Goal: Information Seeking & Learning: Learn about a topic

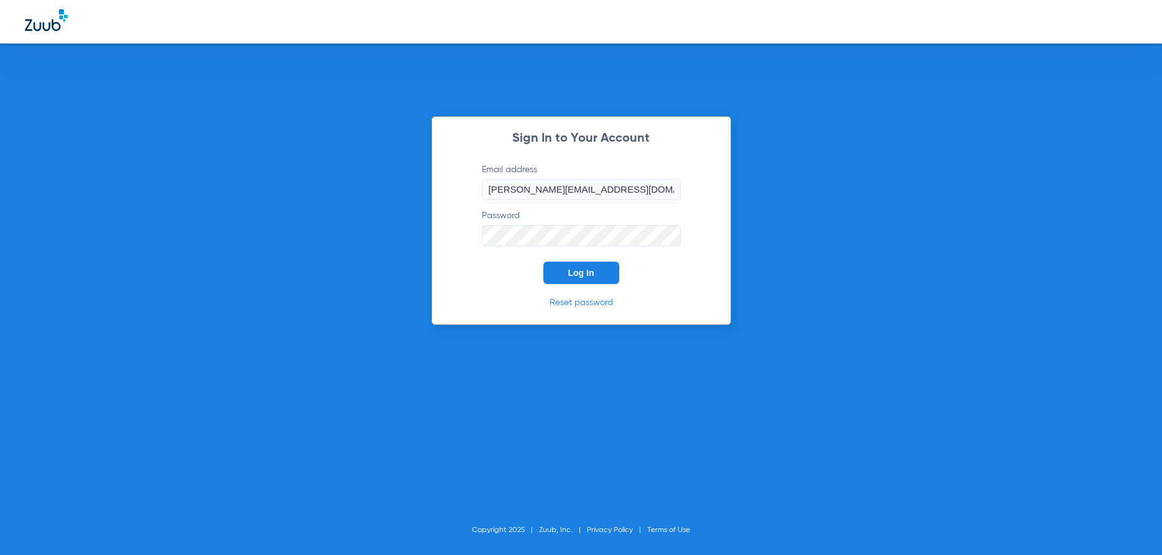
click at [566, 269] on button "Log In" at bounding box center [581, 273] width 76 height 22
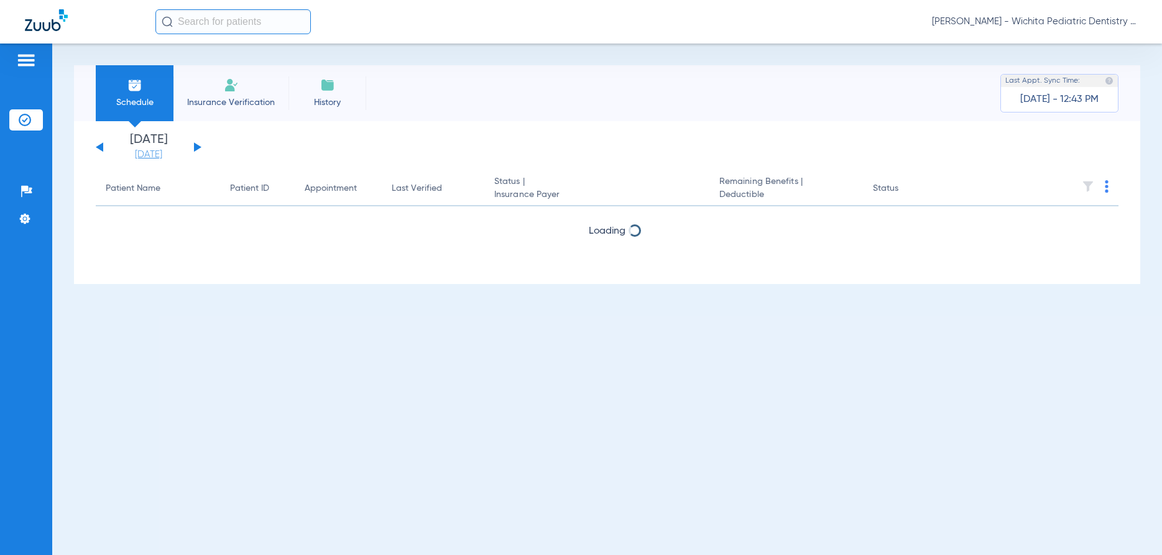
click at [154, 152] on link "[DATE]" at bounding box center [148, 155] width 75 height 12
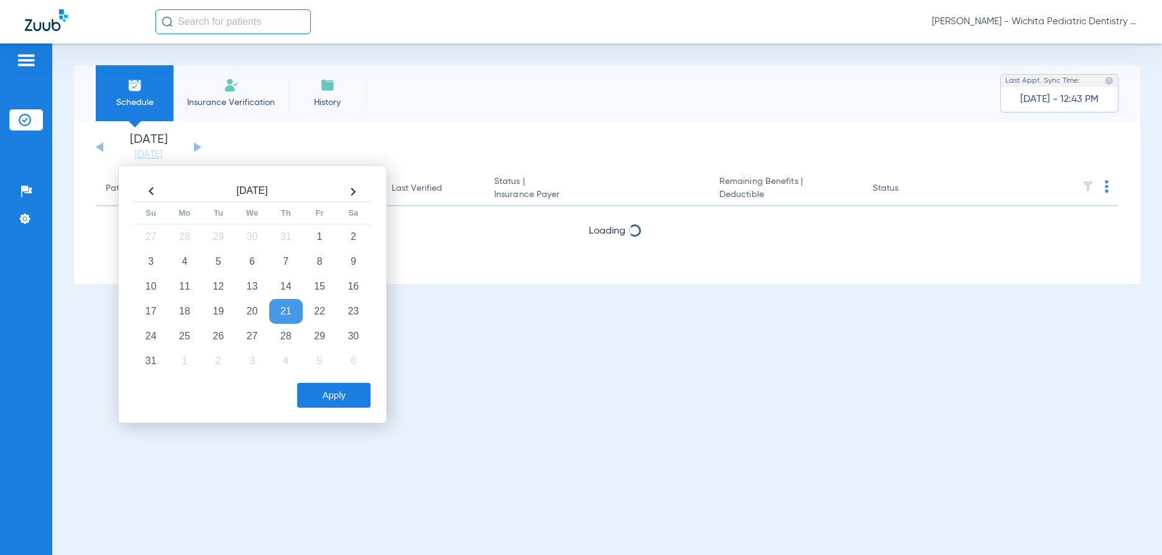
click at [356, 189] on th at bounding box center [353, 192] width 34 height 20
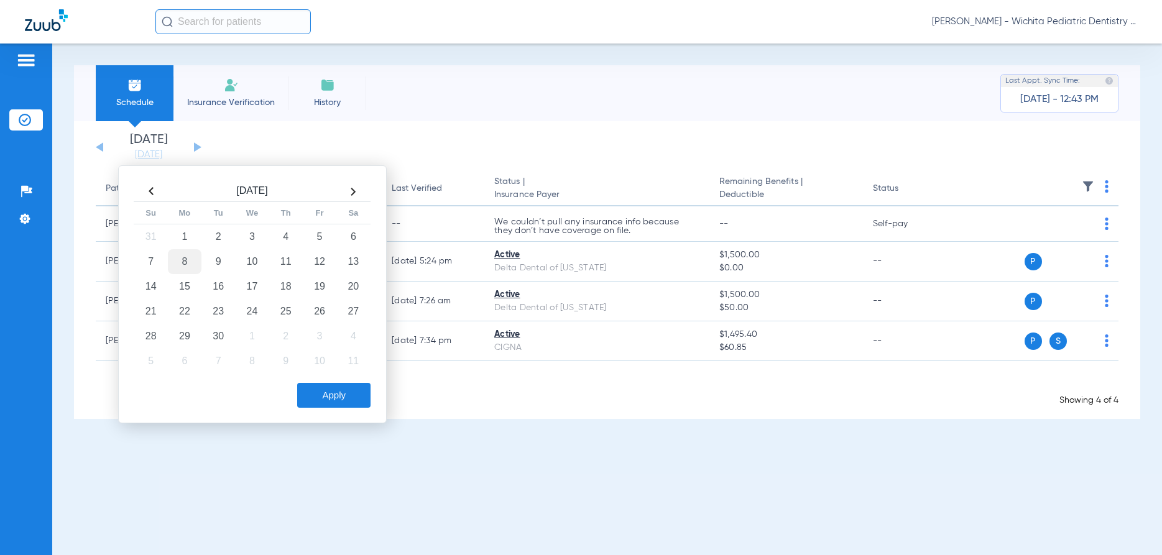
drag, startPoint x: 199, startPoint y: 224, endPoint x: 207, endPoint y: 234, distance: 13.3
click at [200, 249] on td "8" at bounding box center [185, 261] width 34 height 25
click at [336, 355] on div "[DATE] Su Mo Tu We Th Fr Sa 31 1 2 3 4 5 6 7 8 9 10 11 12 13 14 15 16 17 18 19 …" at bounding box center [252, 294] width 269 height 258
click at [324, 395] on button "Apply" at bounding box center [333, 395] width 73 height 25
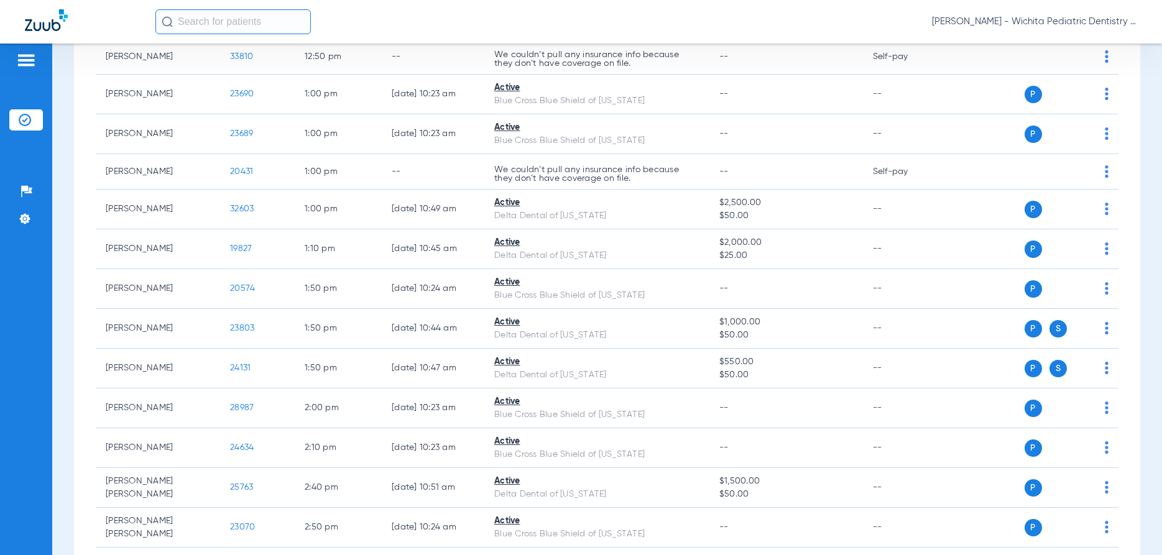
scroll to position [1193, 0]
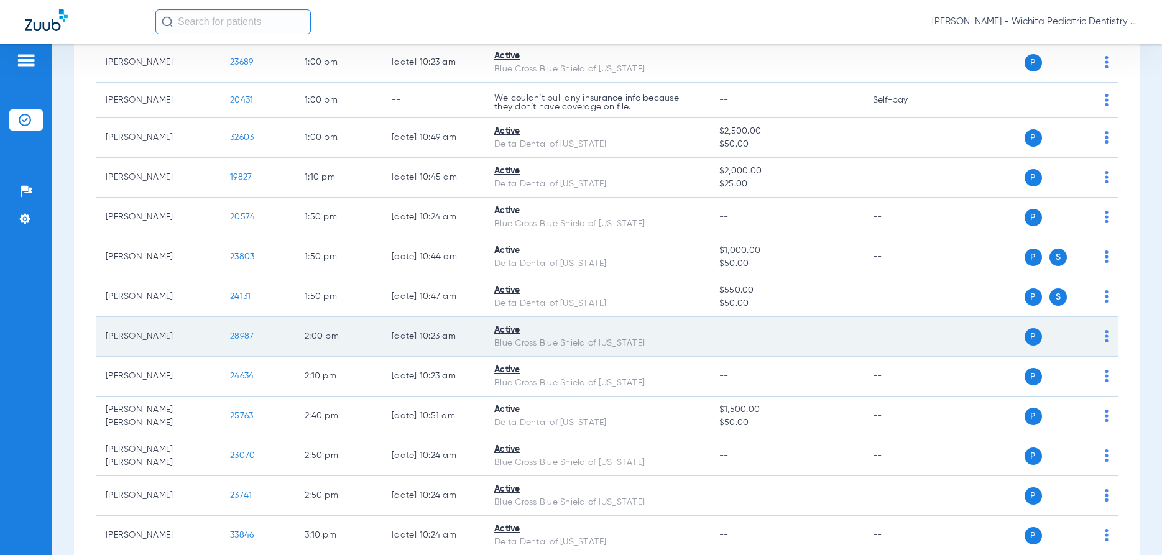
click at [244, 339] on span "28987" at bounding box center [242, 336] width 24 height 9
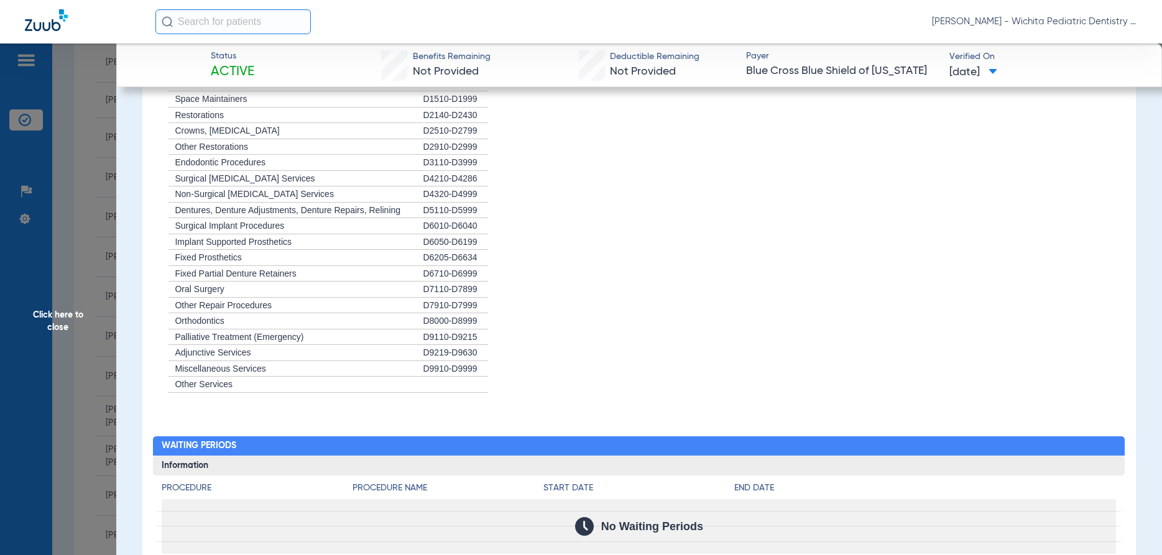
scroll to position [633, 0]
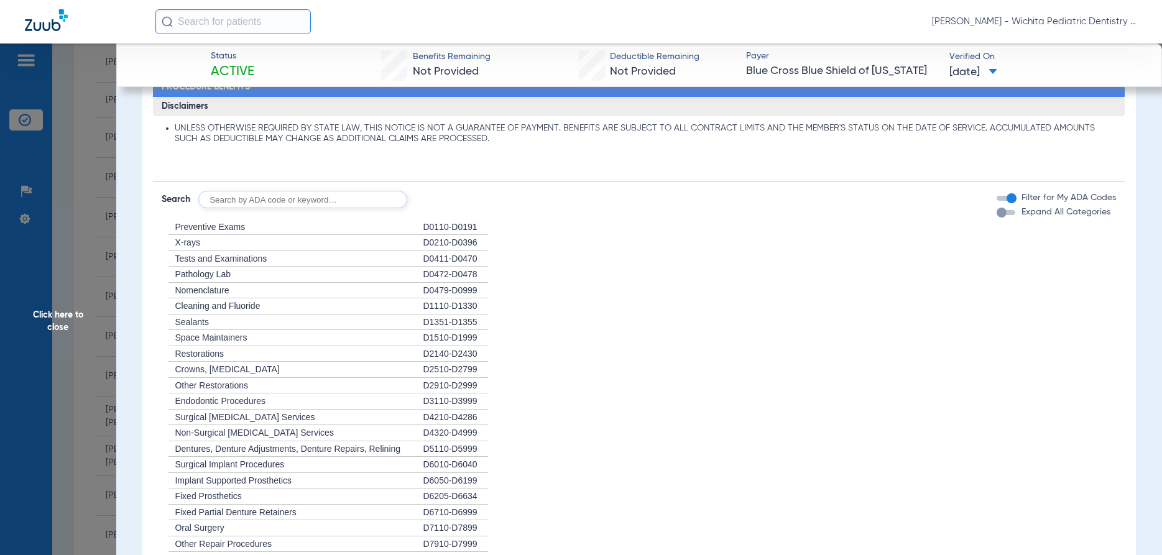
click at [61, 316] on span "Click here to close" at bounding box center [58, 321] width 116 height 555
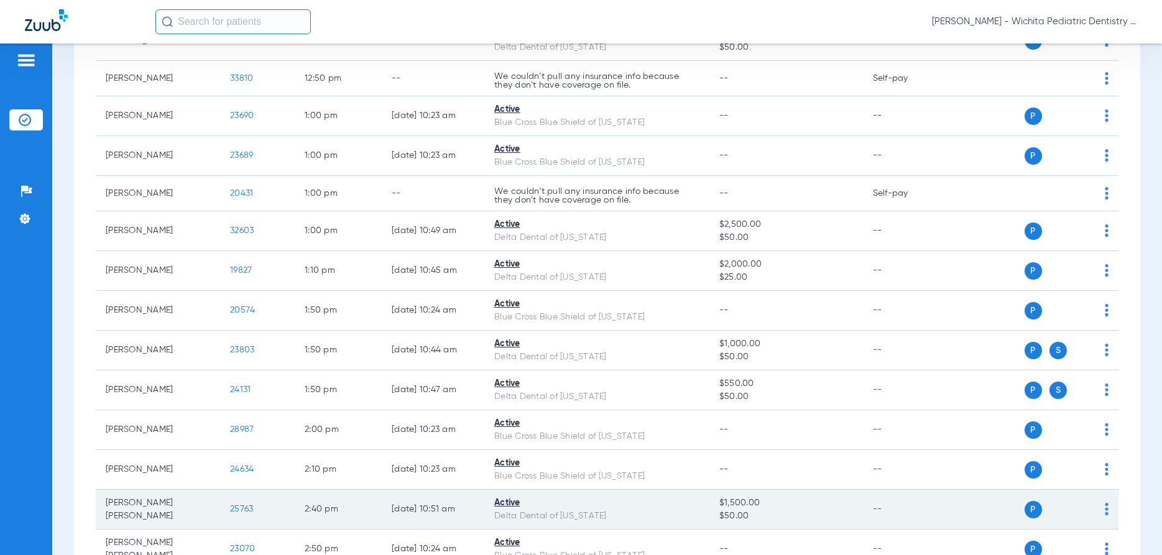
scroll to position [1074, 0]
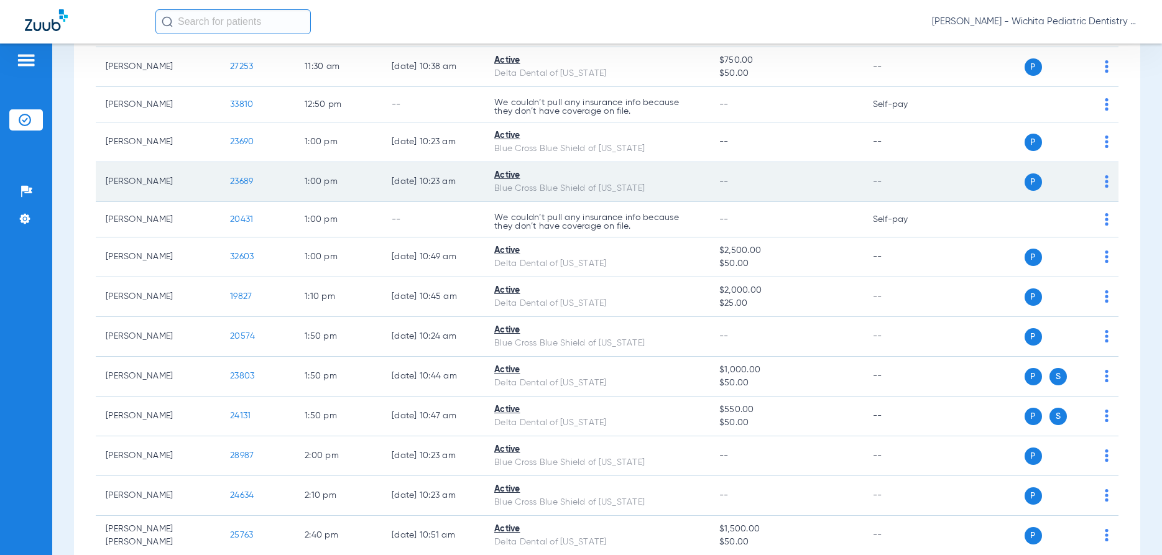
click at [241, 180] on span "23689" at bounding box center [241, 181] width 23 height 9
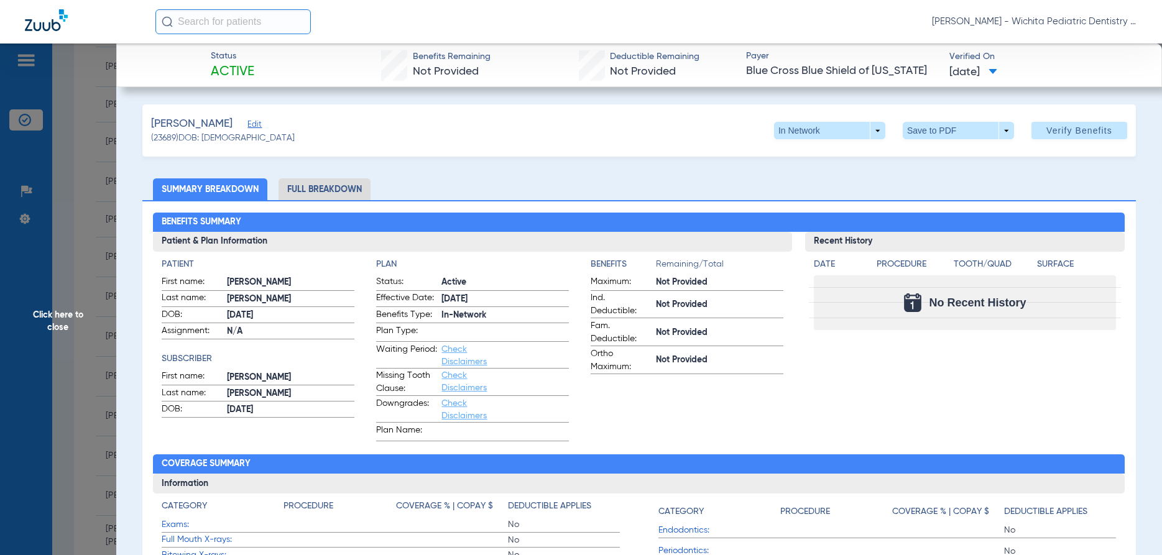
drag, startPoint x: 55, startPoint y: 313, endPoint x: 48, endPoint y: 318, distance: 8.0
click at [55, 314] on span "Click here to close" at bounding box center [58, 321] width 116 height 555
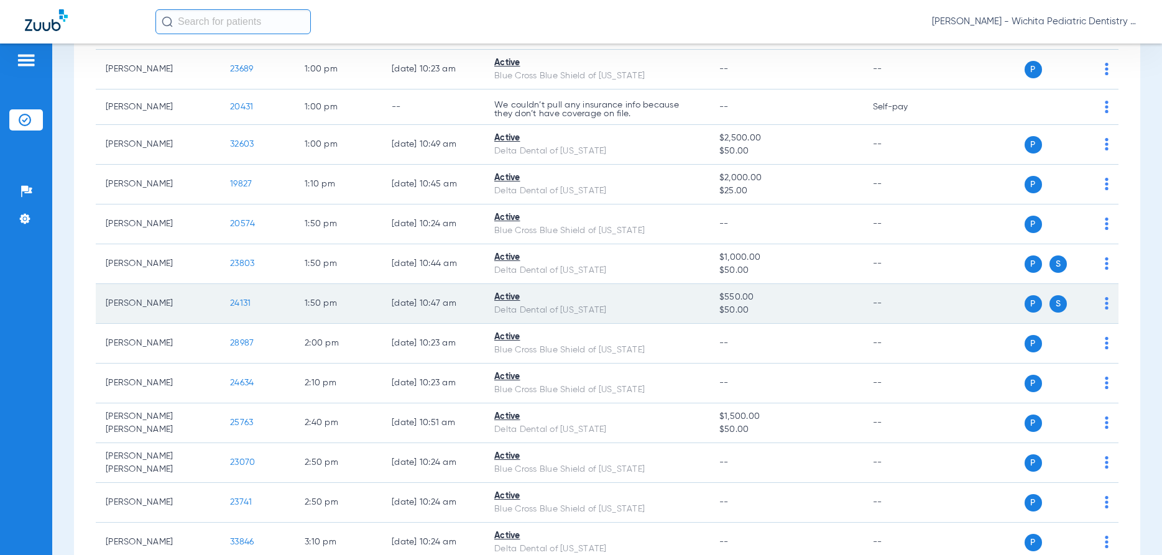
scroll to position [1193, 0]
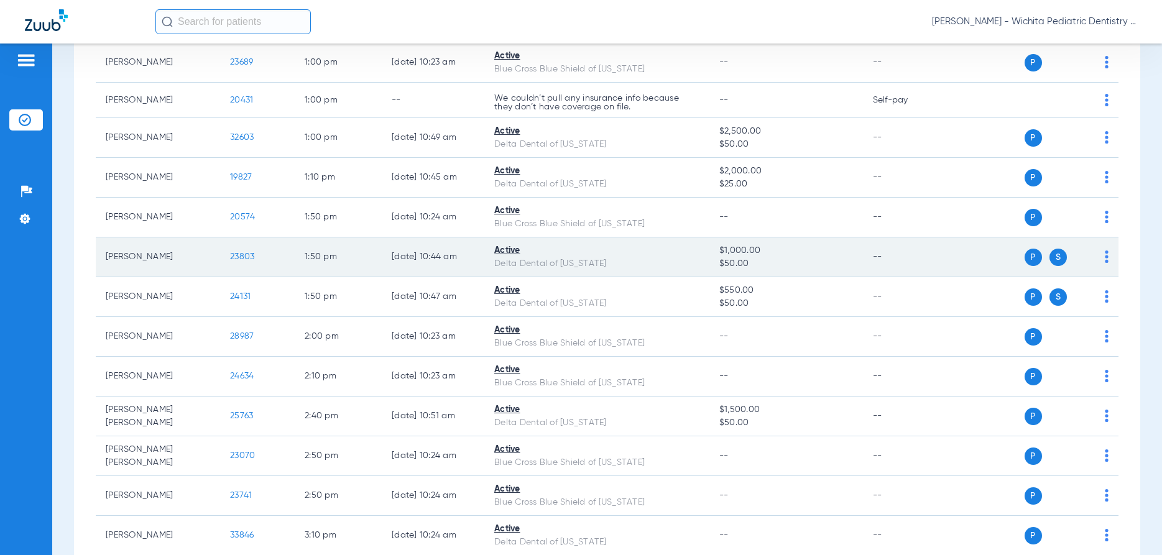
click at [240, 259] on span "23803" at bounding box center [242, 256] width 24 height 9
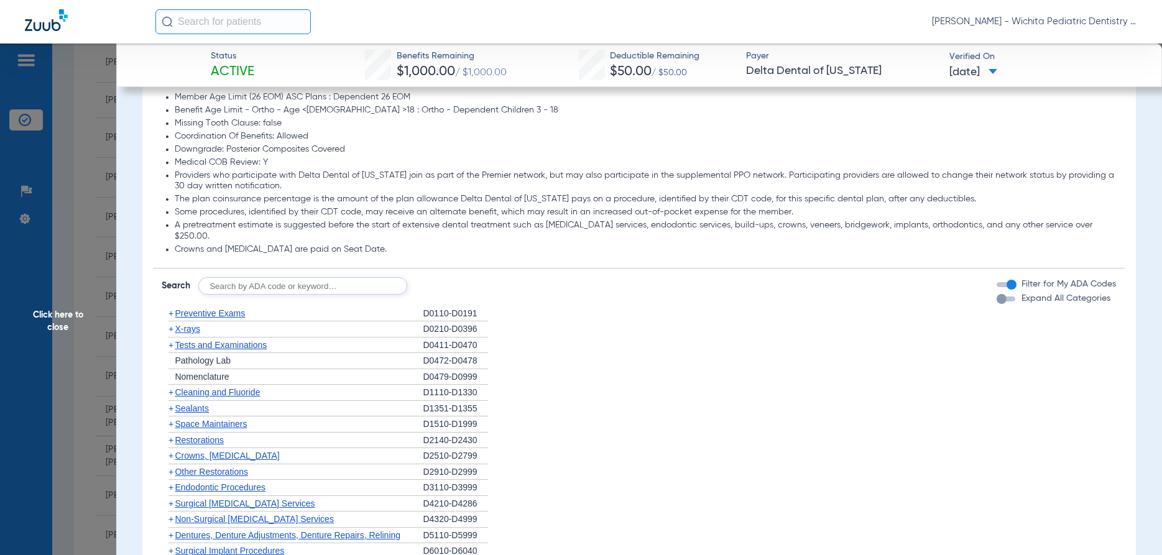
scroll to position [776, 0]
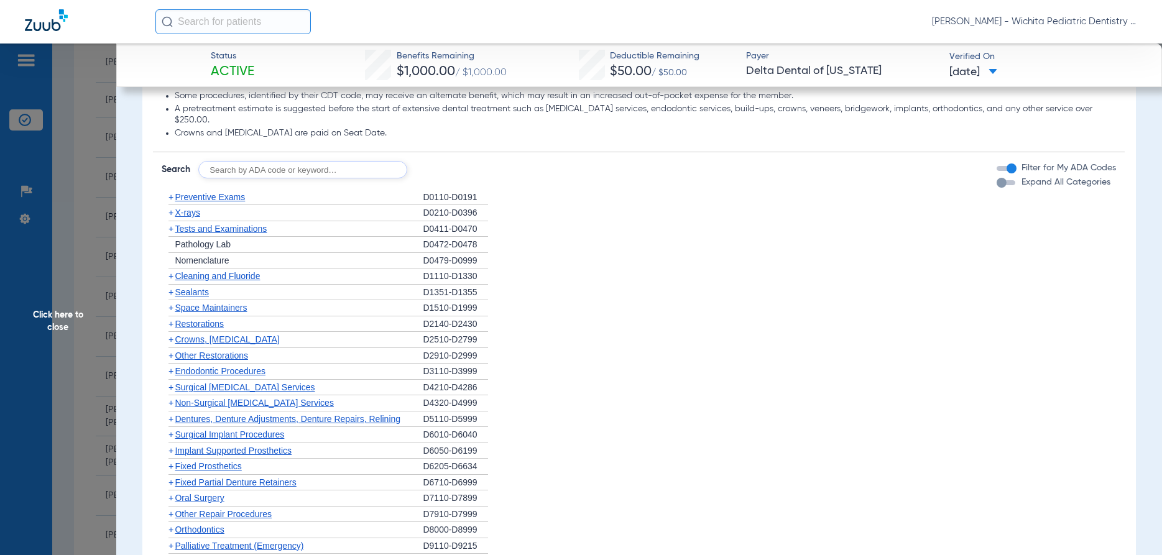
click at [187, 208] on span "X-rays" at bounding box center [187, 213] width 25 height 10
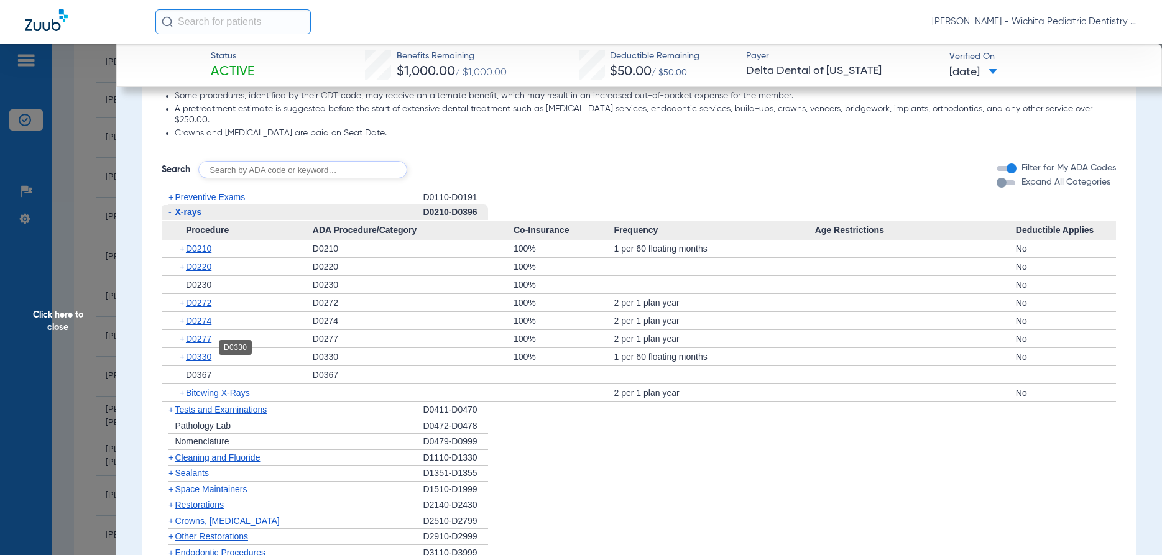
click at [204, 352] on span "D0330" at bounding box center [198, 357] width 25 height 10
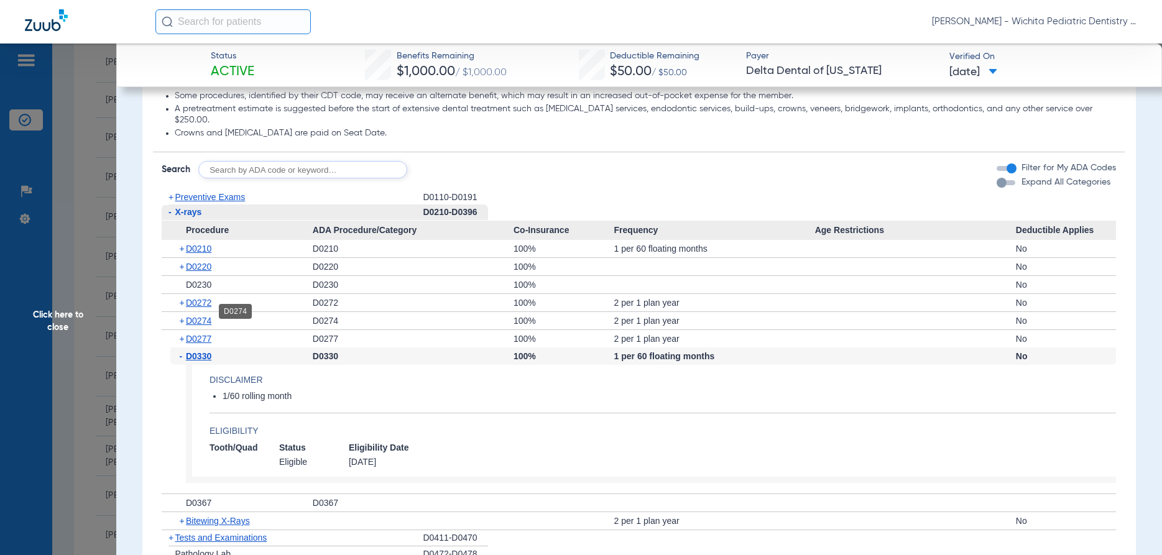
click at [201, 316] on span "D0274" at bounding box center [198, 321] width 25 height 10
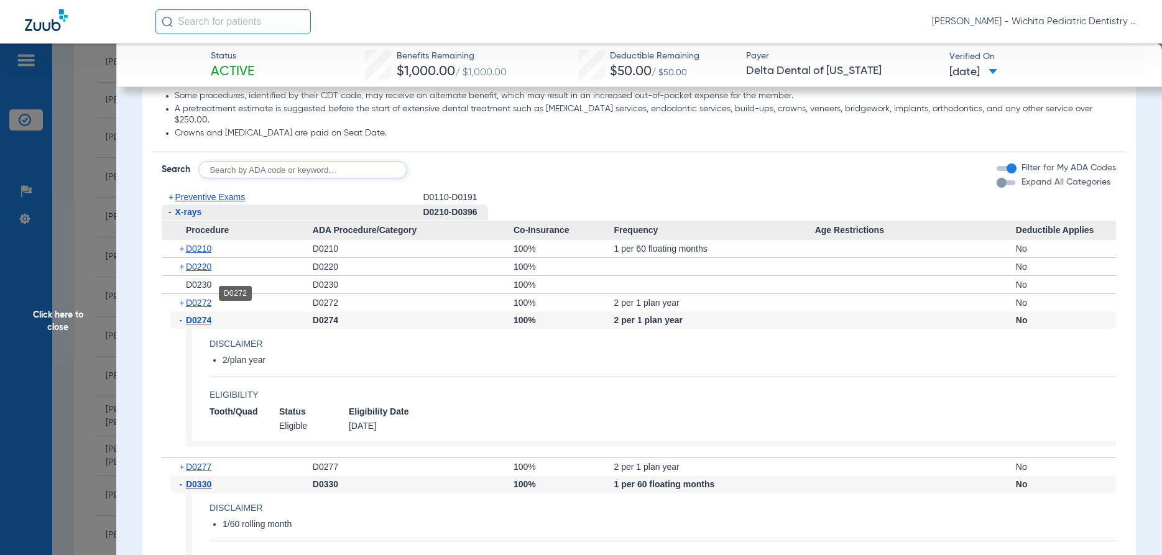
click at [200, 298] on span "D0272" at bounding box center [198, 303] width 25 height 10
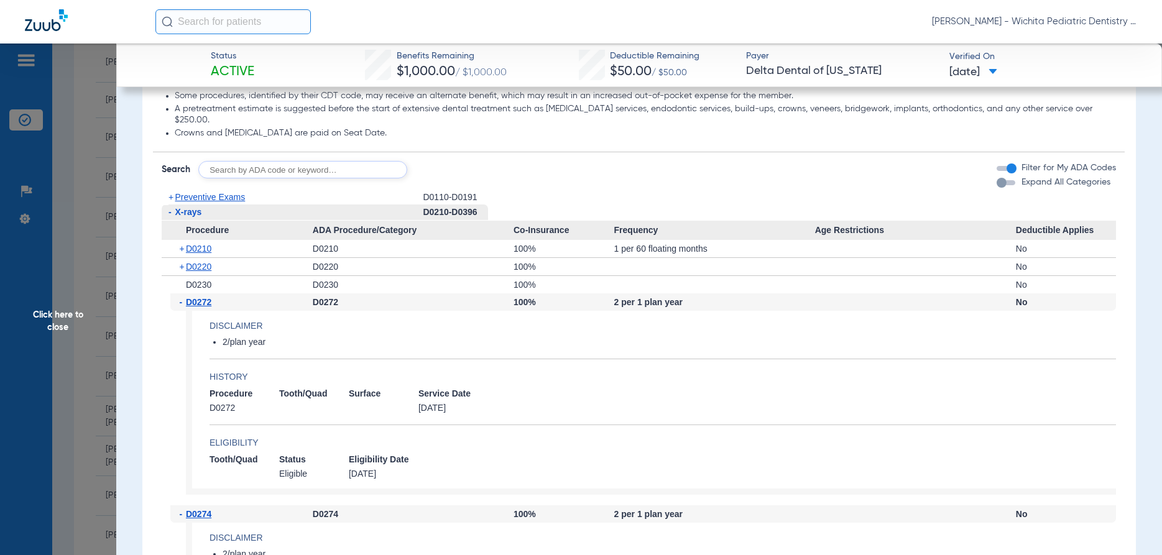
click at [170, 349] on div "- D0272 D0272 100% 2 per 1 plan year No Disclaimer 2/plan year History Procedur…" at bounding box center [639, 399] width 954 height 212
click at [230, 311] on app-benefits-detail "Disclaimer 2/plan year History Procedure Tooth/Quad Surface Service Date D0272 …" at bounding box center [651, 403] width 930 height 184
click at [228, 326] on app-benefits-detail "Disclaimer 2/plan year History Procedure Tooth/Quad Surface Service Date D0272 …" at bounding box center [651, 403] width 930 height 184
click at [58, 313] on span "Click here to close" at bounding box center [58, 321] width 116 height 555
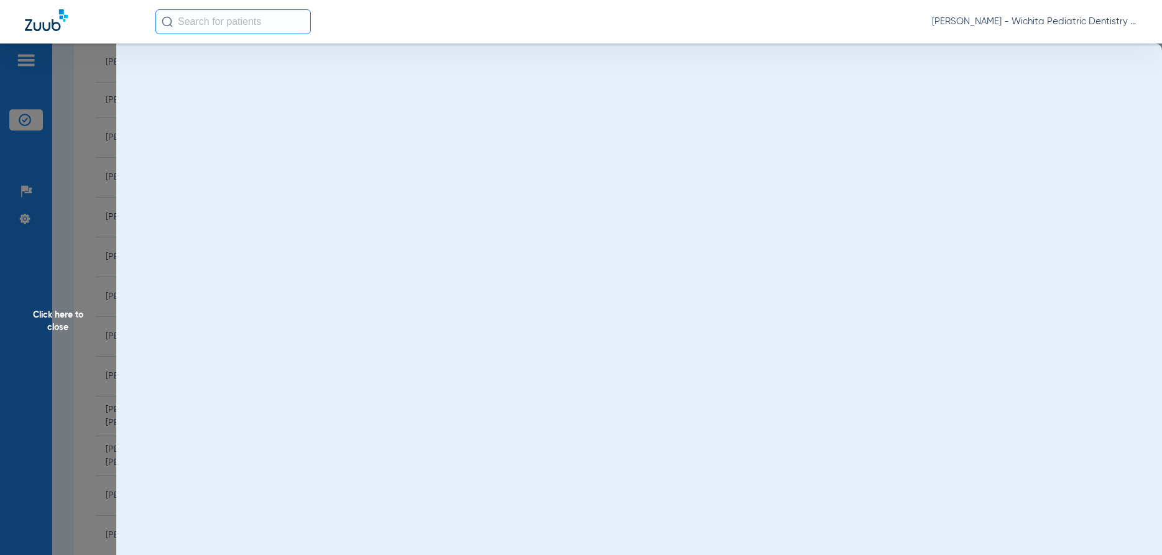
scroll to position [0, 0]
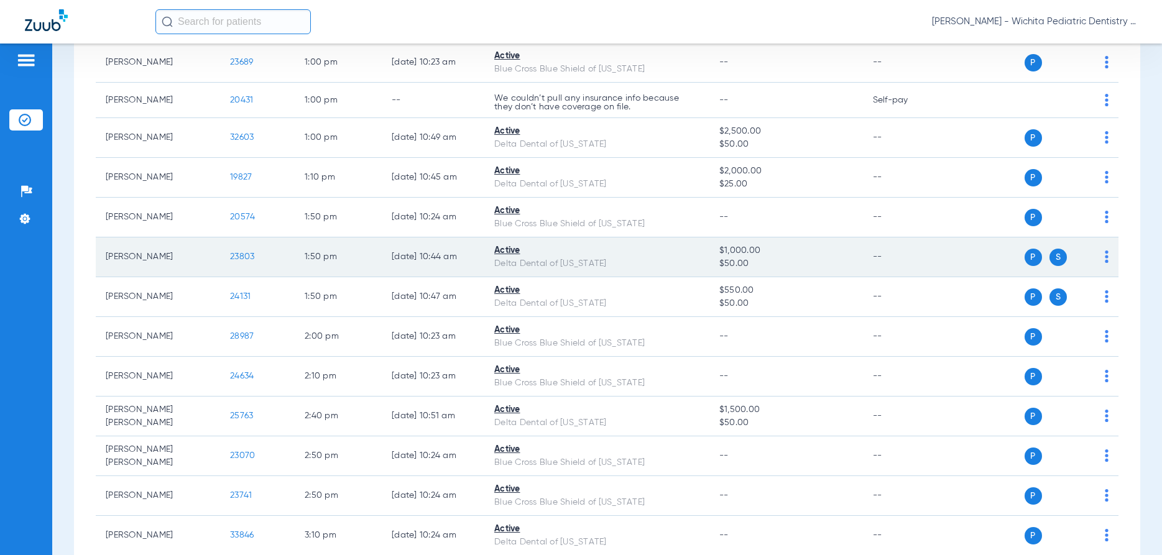
click at [1057, 259] on span "S" at bounding box center [1057, 257] width 17 height 17
click at [1107, 258] on img at bounding box center [1107, 257] width 4 height 12
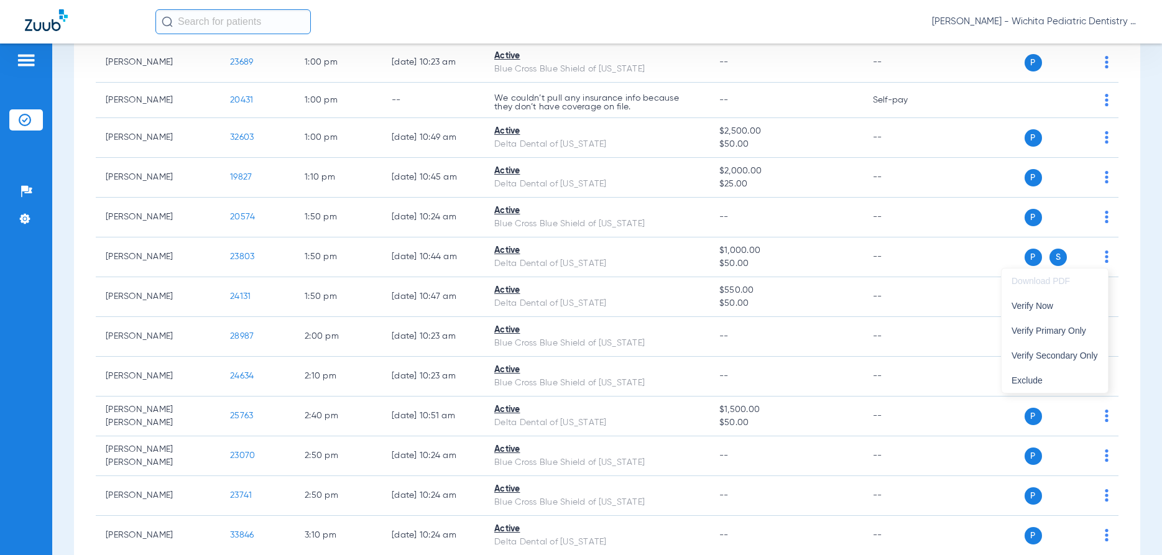
click at [1056, 259] on div at bounding box center [581, 277] width 1162 height 555
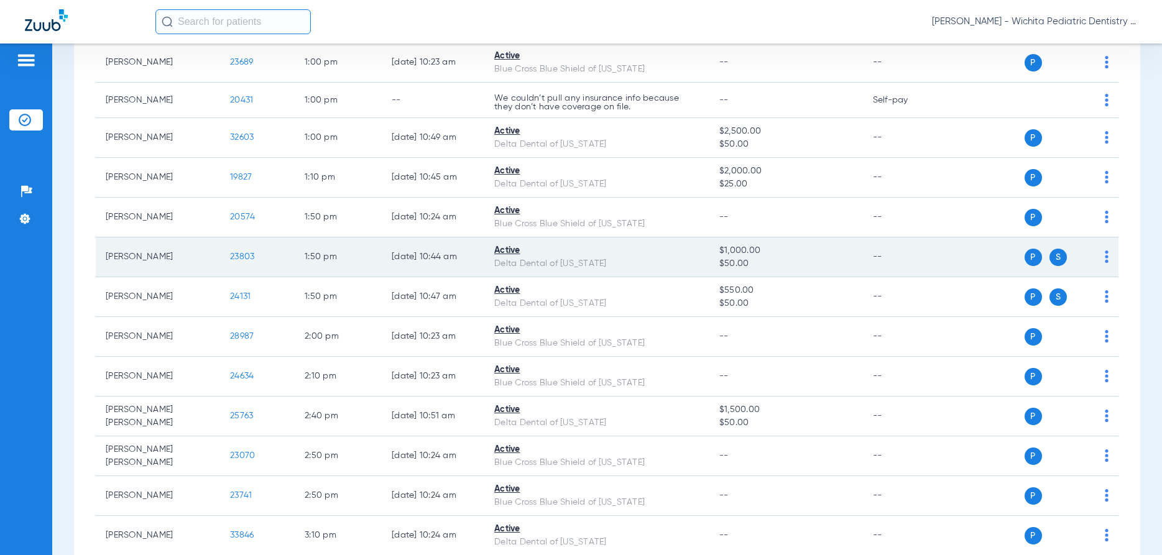
click at [234, 255] on span "23803" at bounding box center [242, 256] width 24 height 9
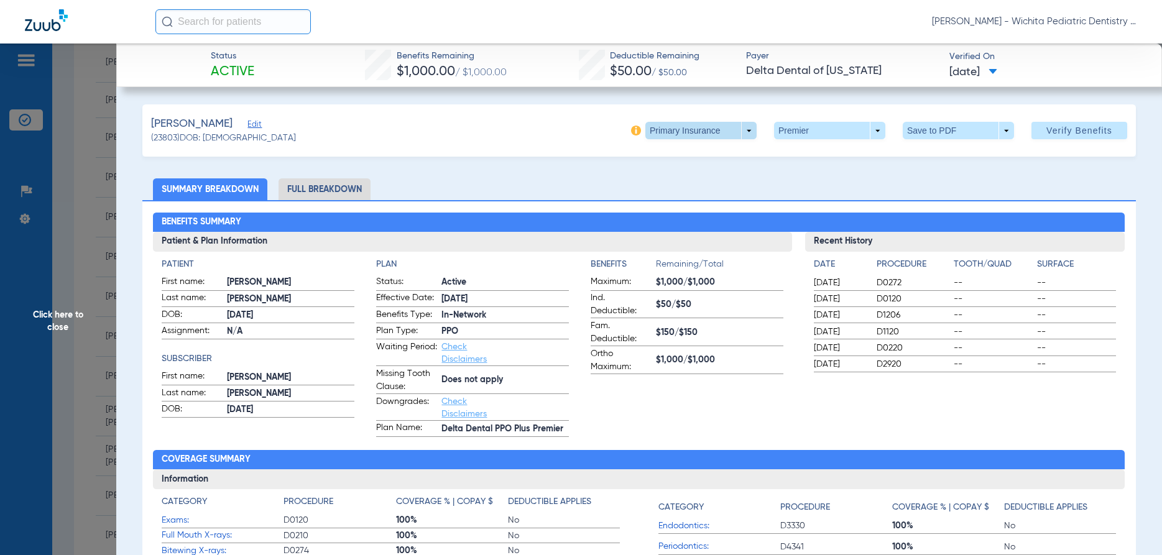
click at [748, 131] on span at bounding box center [700, 130] width 111 height 17
click at [727, 181] on span "Secondary Insurance" at bounding box center [697, 180] width 82 height 9
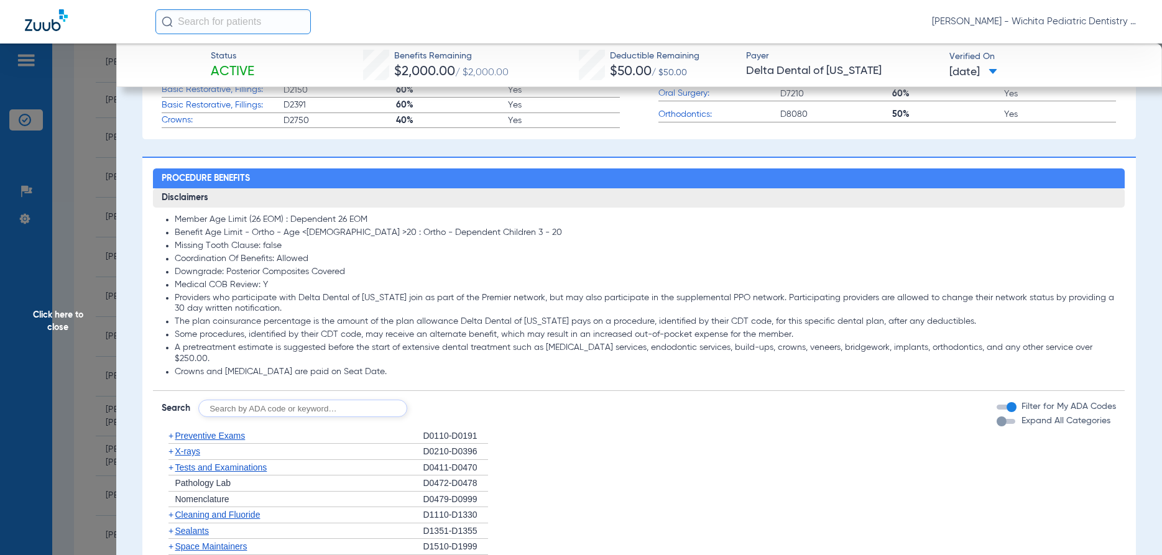
scroll to position [835, 0]
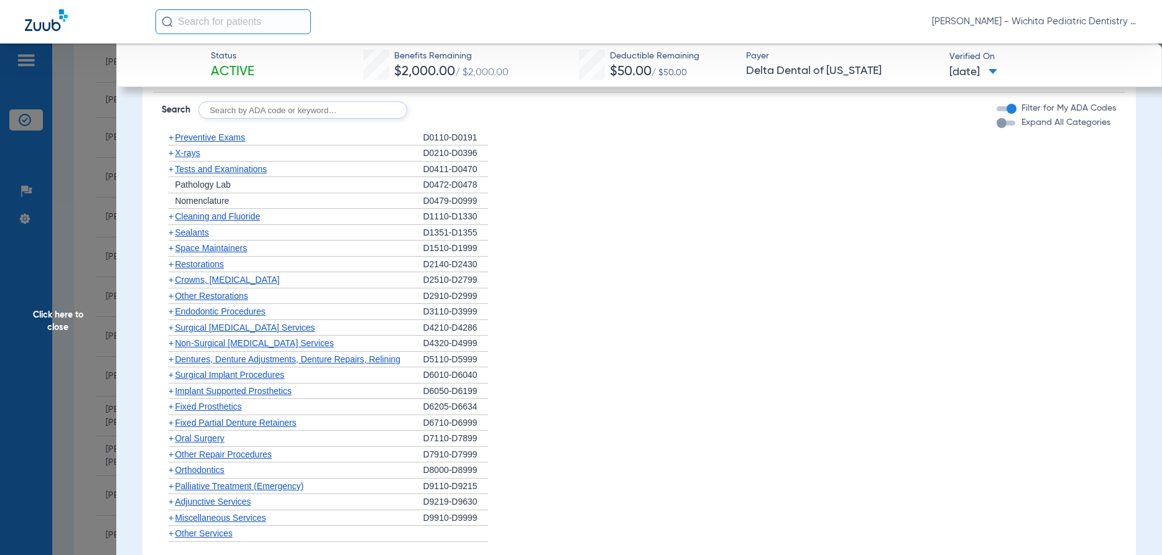
click at [196, 148] on span "X-rays" at bounding box center [187, 153] width 25 height 10
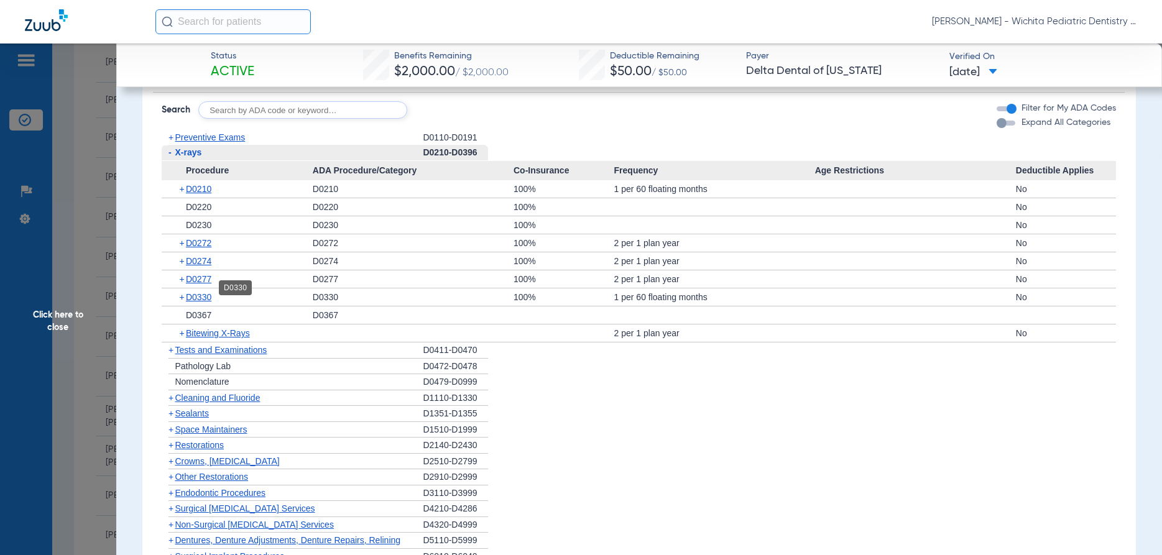
click at [208, 292] on span "D0330" at bounding box center [198, 297] width 25 height 10
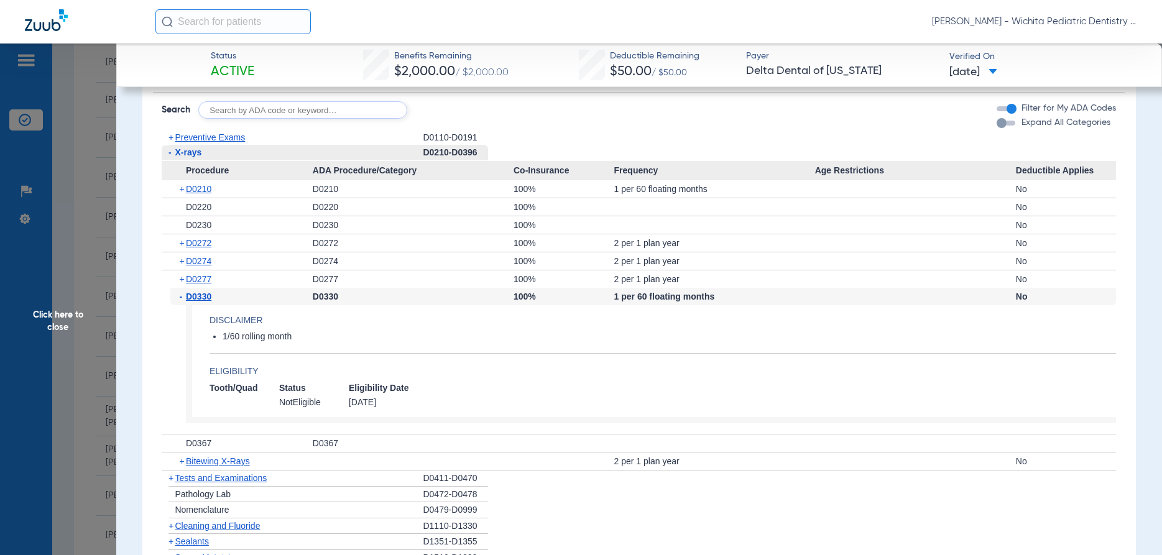
click at [53, 308] on span "Click here to close" at bounding box center [58, 321] width 116 height 555
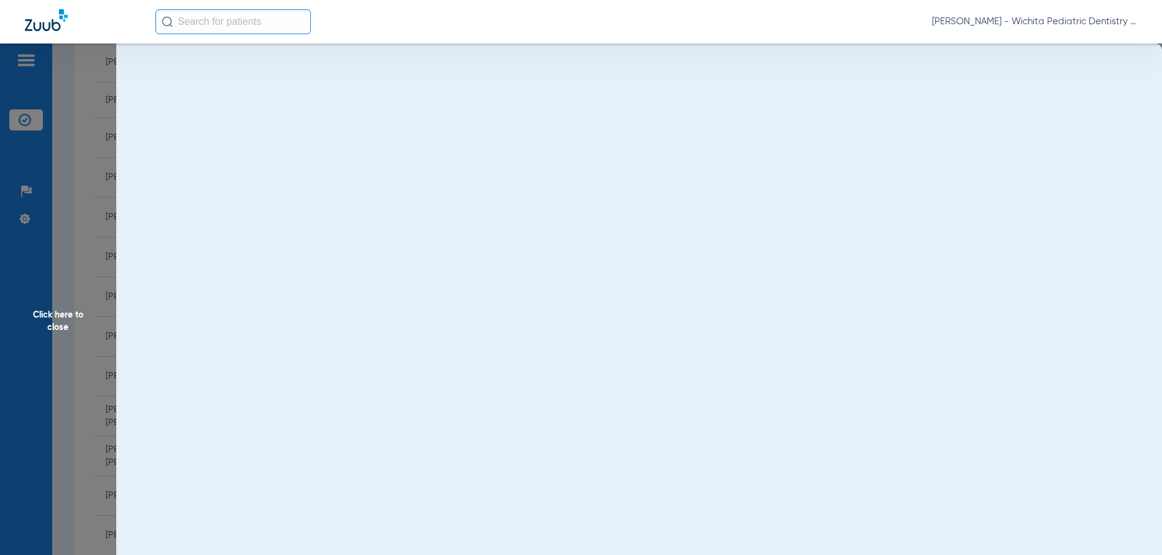
scroll to position [0, 0]
click at [50, 315] on span "Click here to close" at bounding box center [58, 321] width 116 height 555
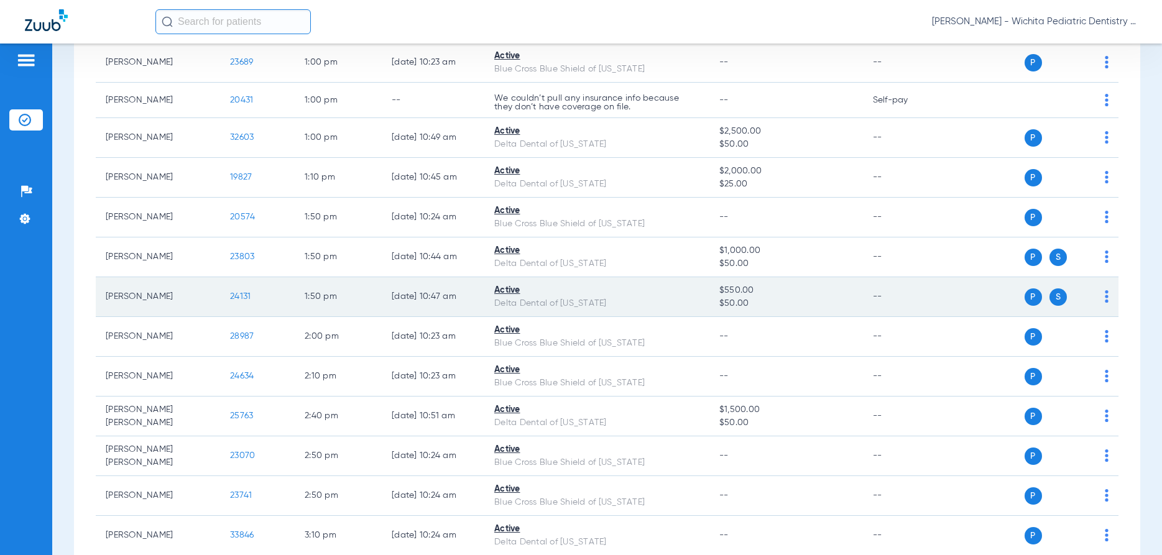
click at [236, 293] on span "24131" at bounding box center [240, 296] width 21 height 9
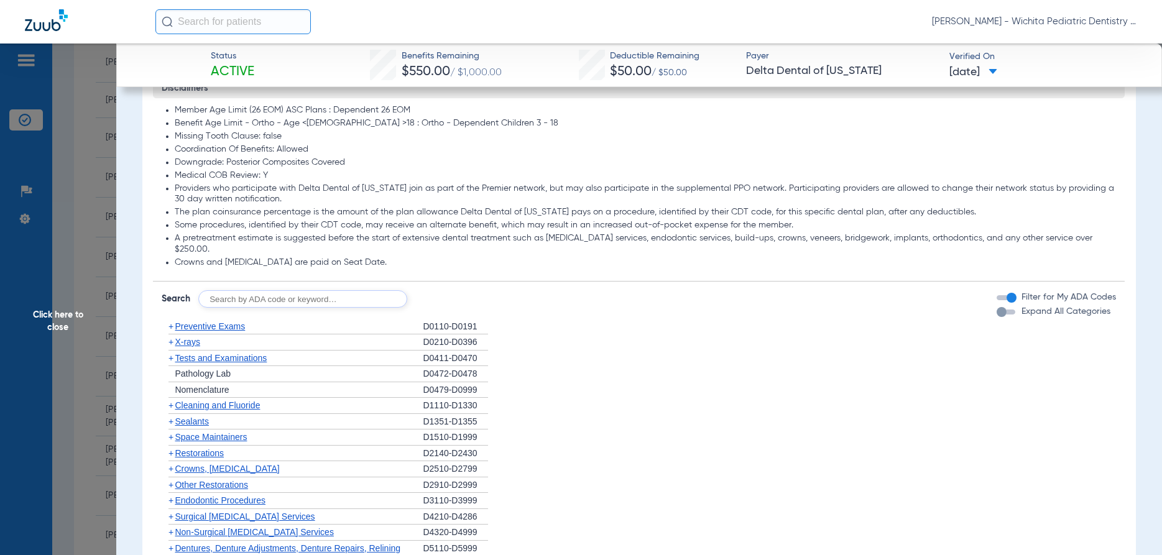
scroll to position [716, 0]
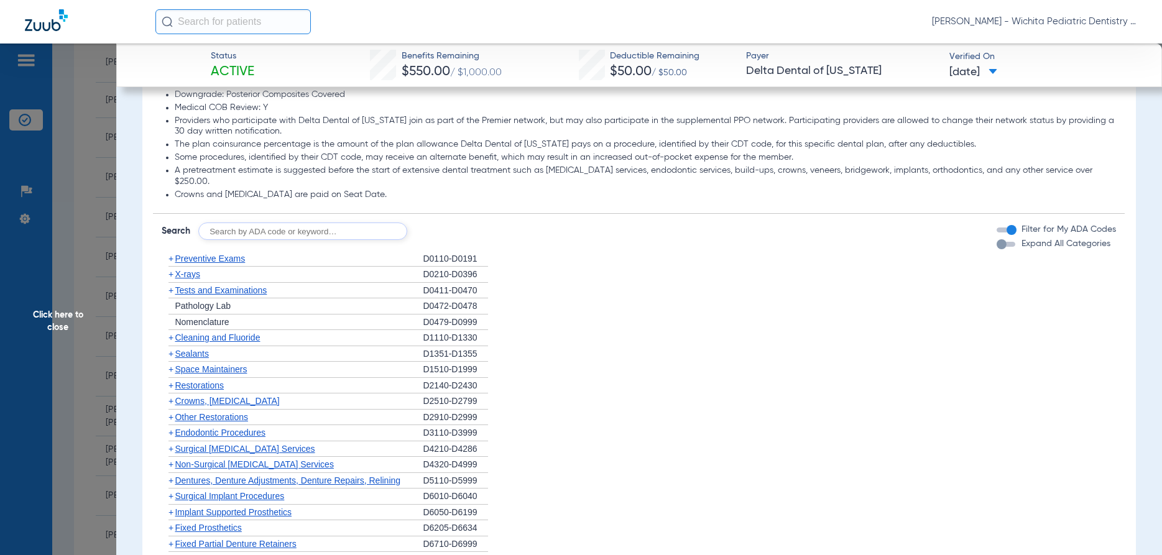
click at [186, 269] on span "X-rays" at bounding box center [187, 274] width 25 height 10
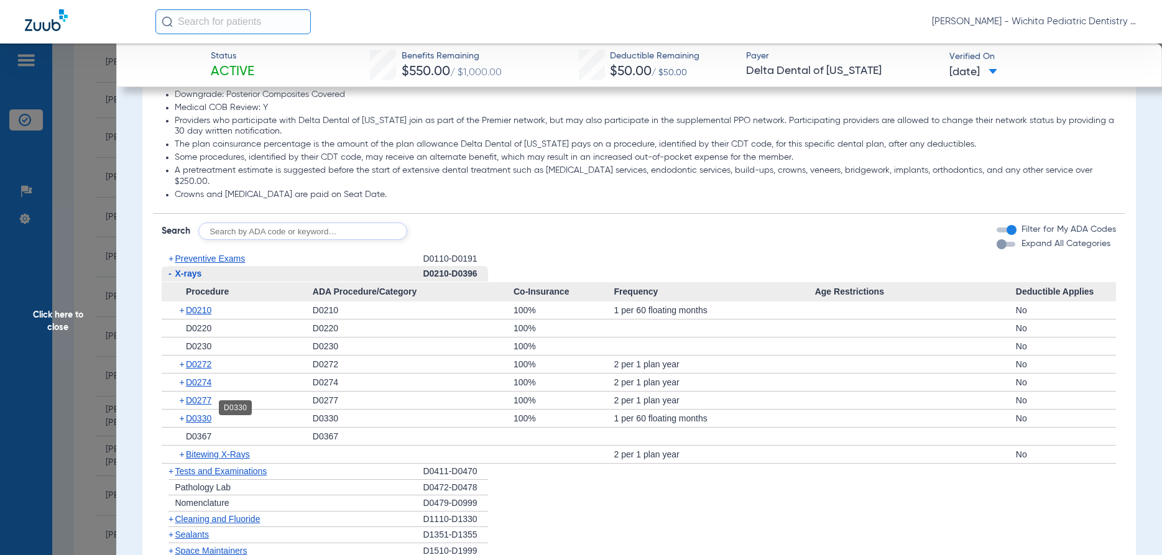
click at [199, 413] on span "D0330" at bounding box center [198, 418] width 25 height 10
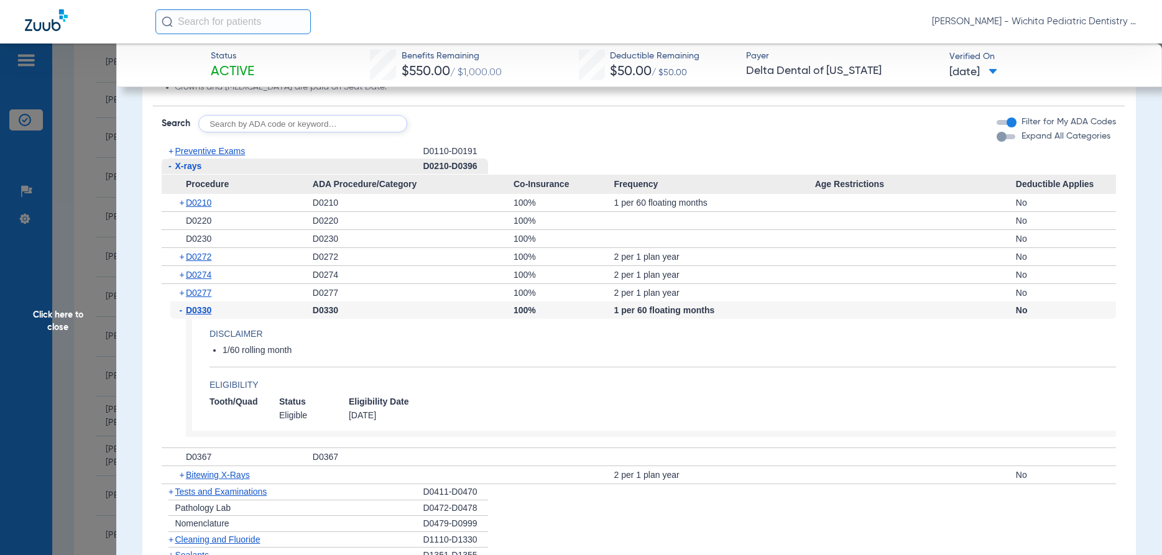
scroll to position [835, 0]
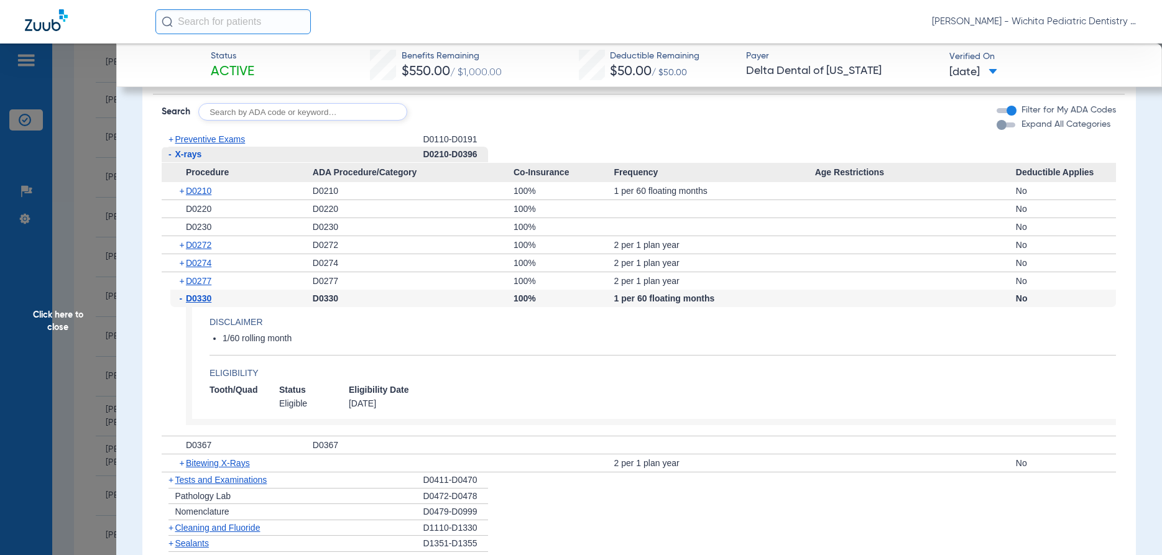
click at [55, 316] on span "Click here to close" at bounding box center [58, 321] width 116 height 555
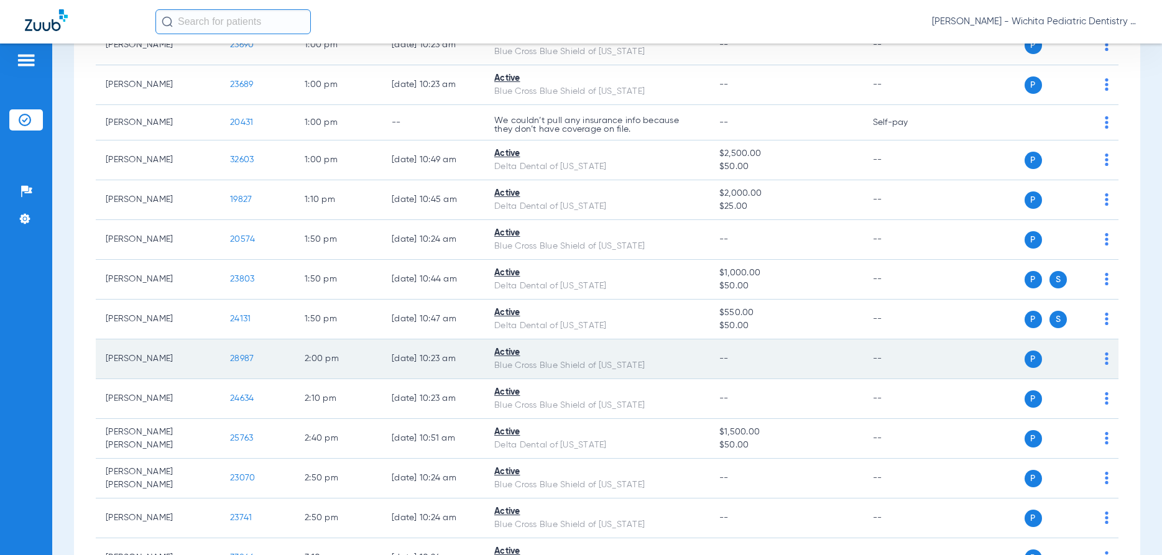
scroll to position [1154, 0]
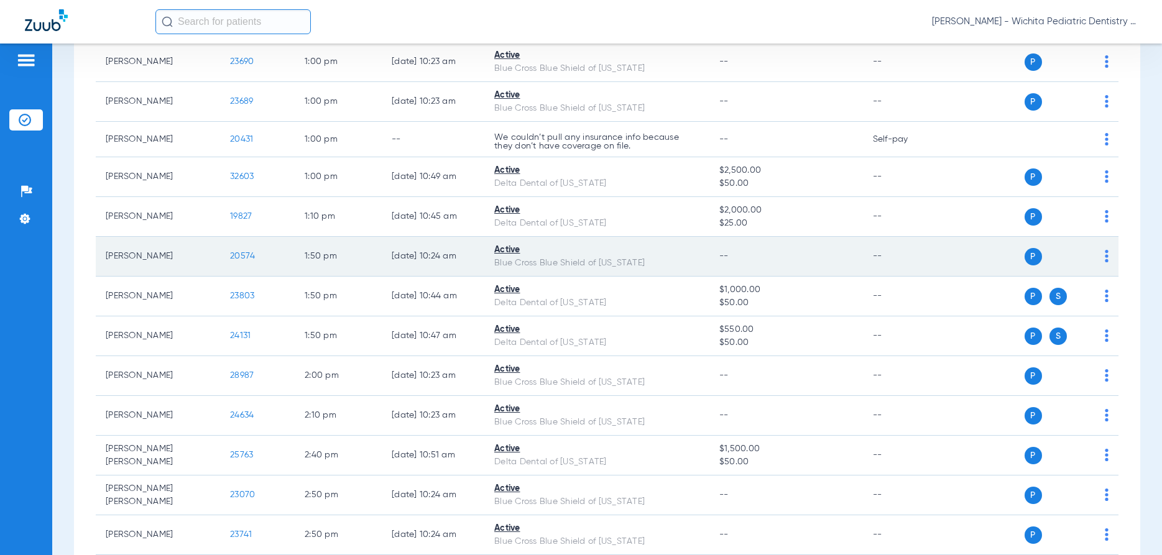
click at [235, 257] on span "20574" at bounding box center [242, 256] width 25 height 9
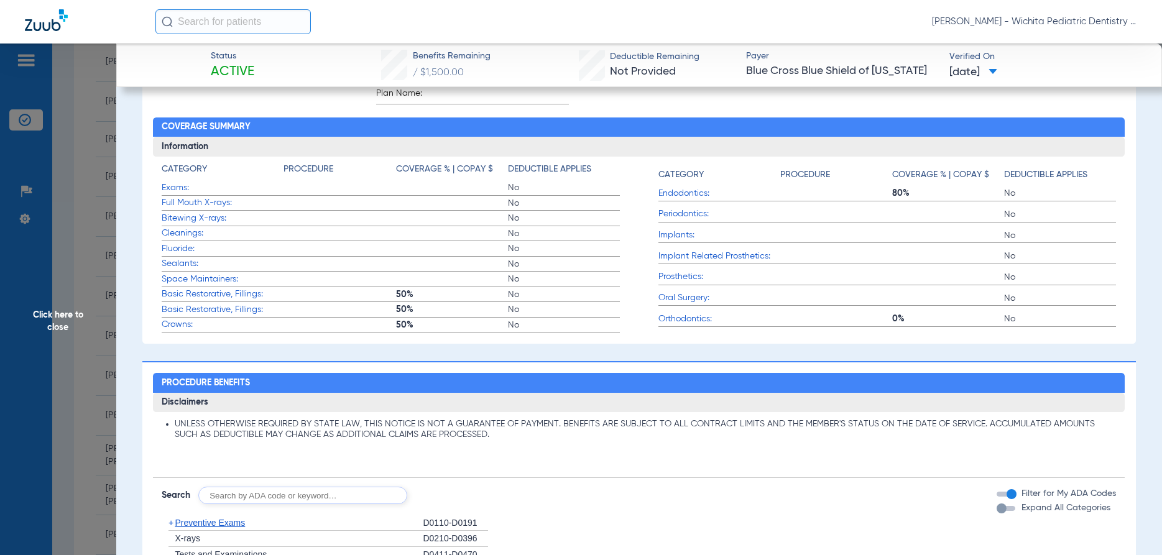
scroll to position [358, 0]
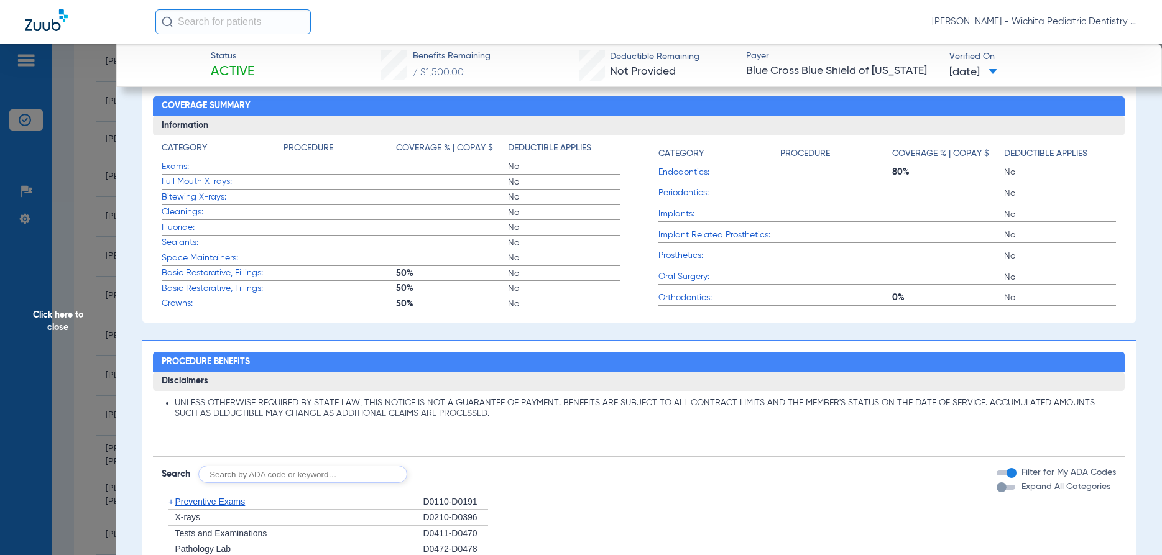
click at [56, 314] on span "Click here to close" at bounding box center [58, 321] width 116 height 555
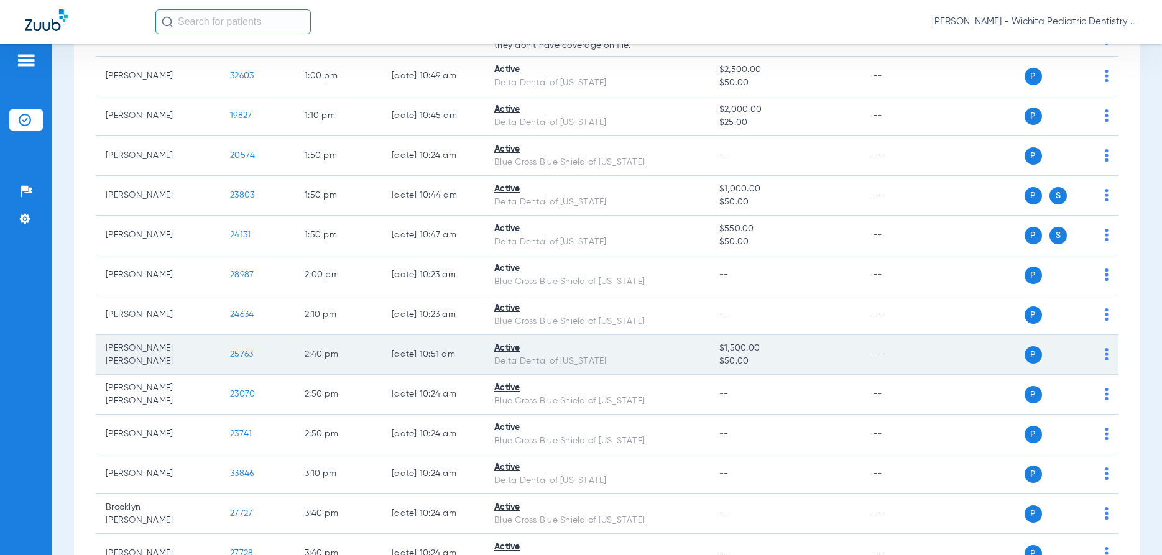
scroll to position [1274, 0]
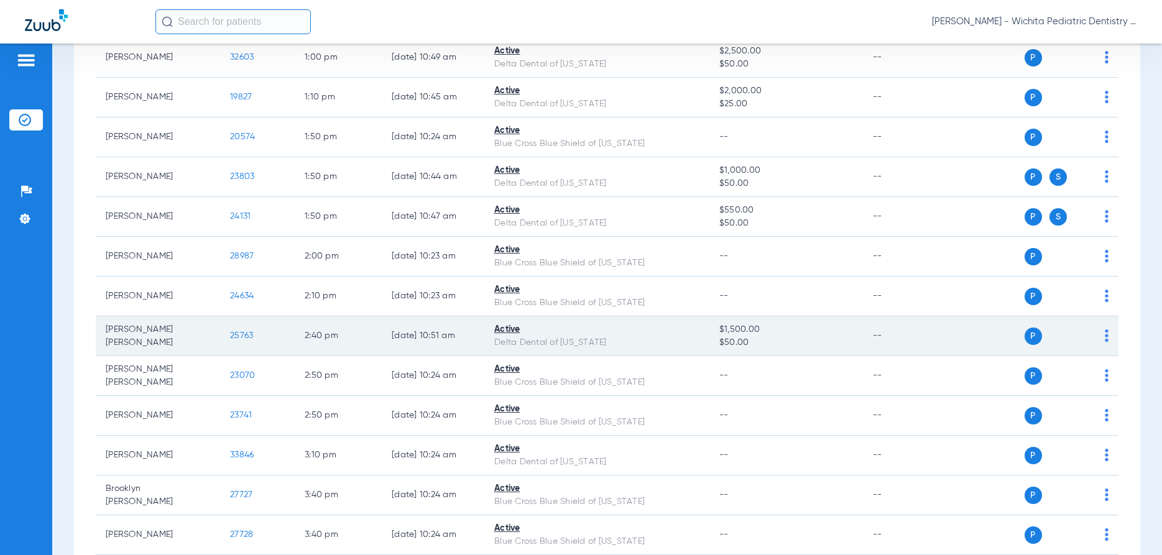
click at [235, 339] on span "25763" at bounding box center [241, 335] width 23 height 9
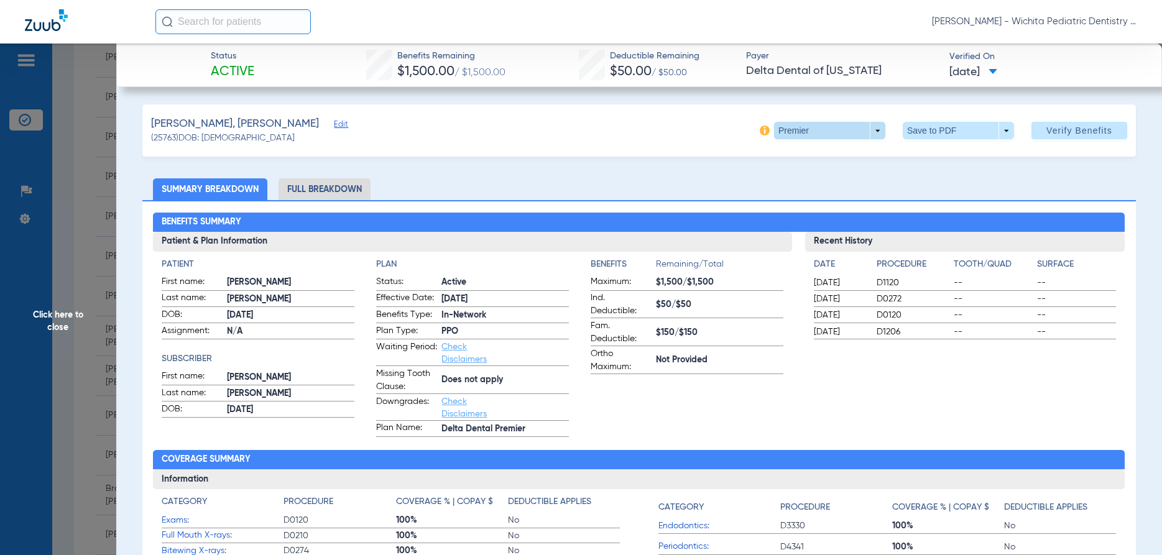
click at [875, 133] on span at bounding box center [829, 130] width 111 height 17
click at [875, 133] on div at bounding box center [581, 277] width 1162 height 555
click at [53, 317] on span "Click here to close" at bounding box center [58, 321] width 116 height 555
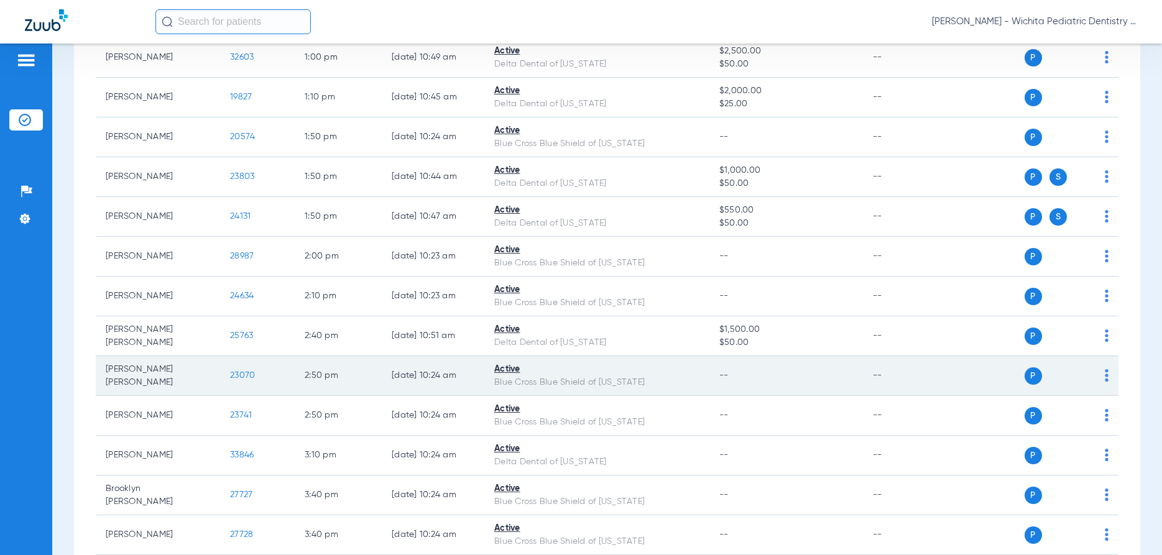
click at [244, 375] on span "23070" at bounding box center [242, 375] width 25 height 9
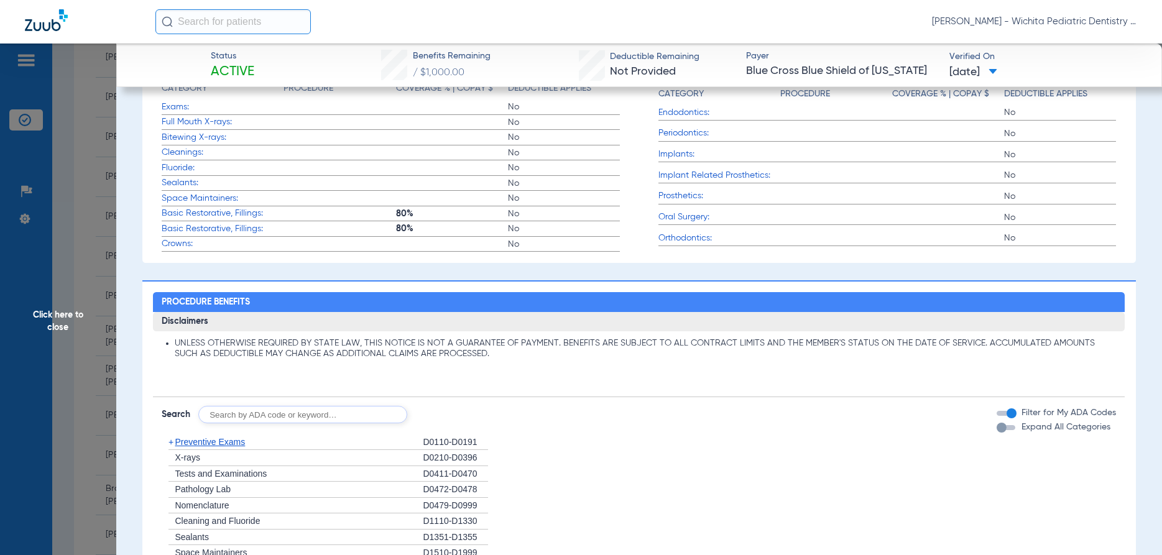
scroll to position [597, 0]
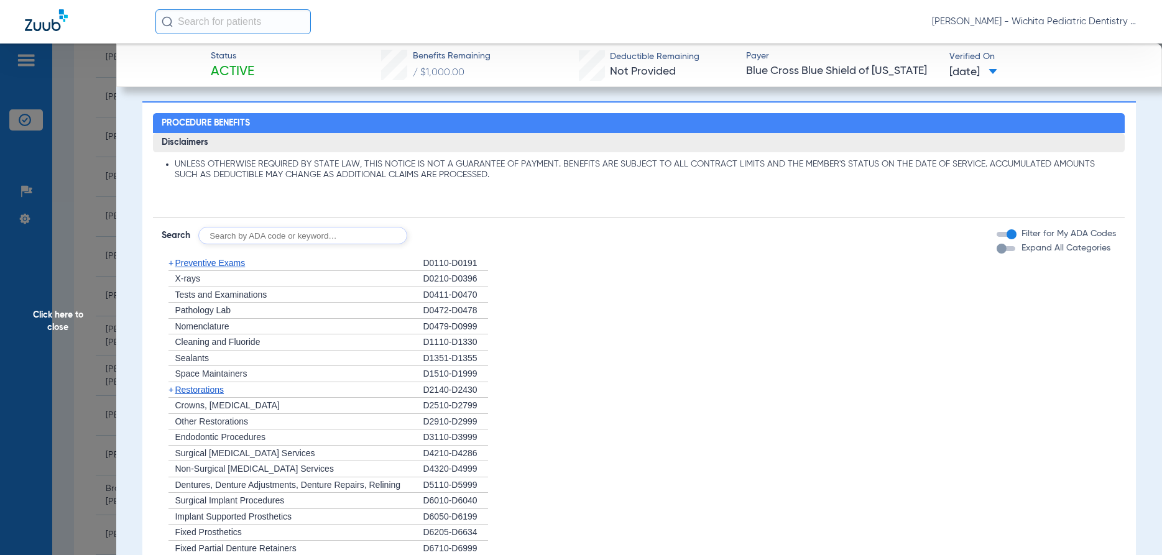
click at [58, 322] on span "Click here to close" at bounding box center [58, 321] width 116 height 555
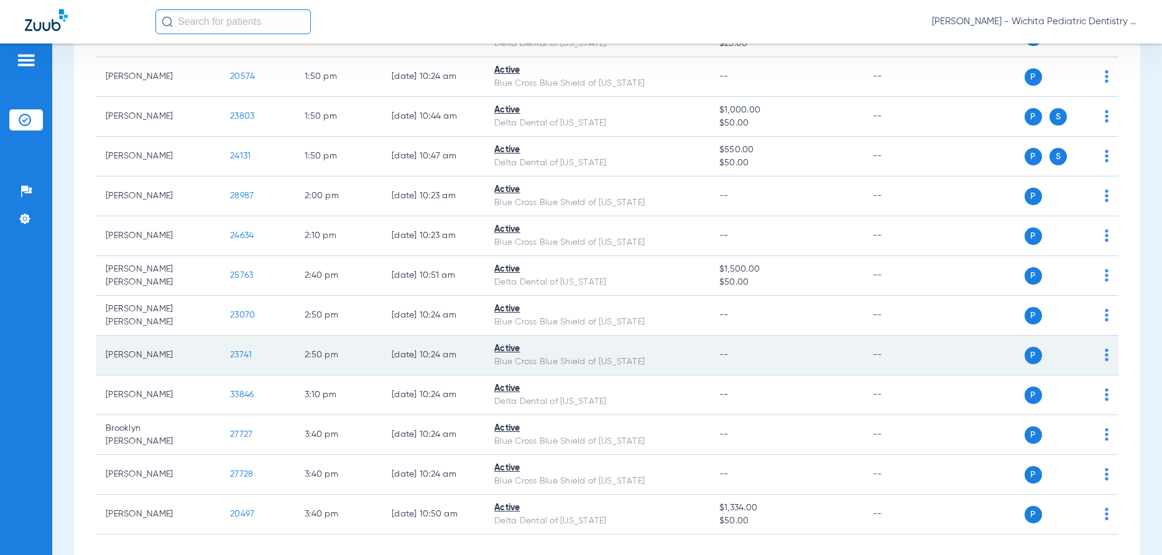
scroll to position [1393, 0]
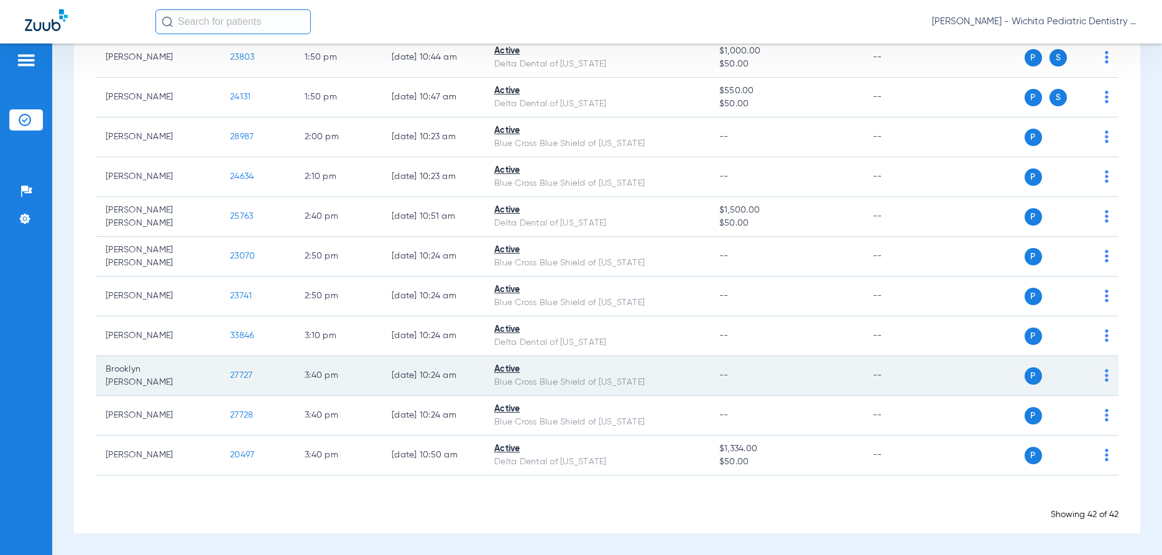
click at [240, 376] on span "27727" at bounding box center [241, 375] width 22 height 9
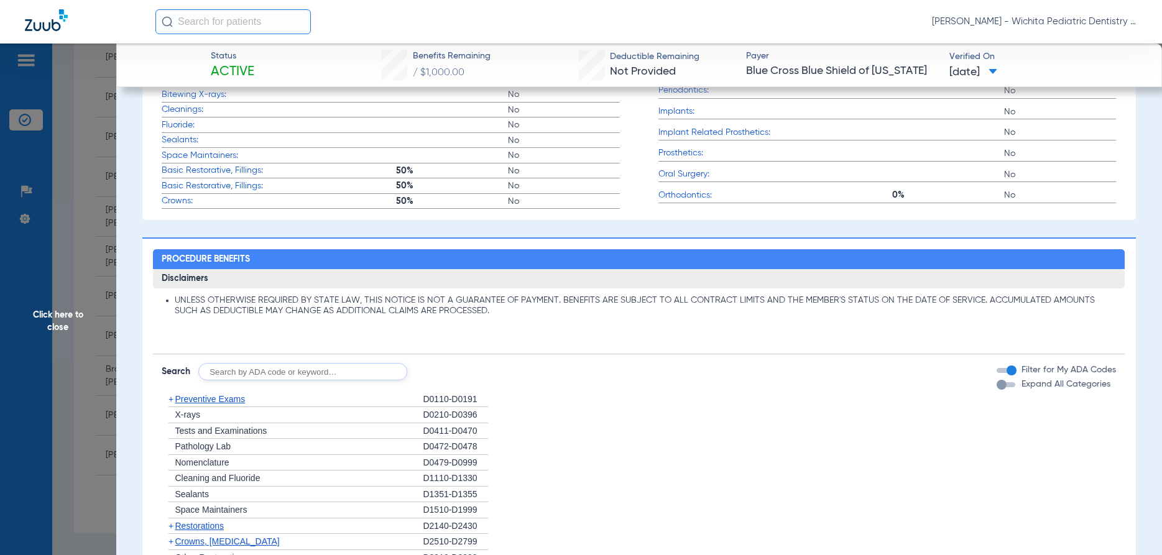
scroll to position [418, 0]
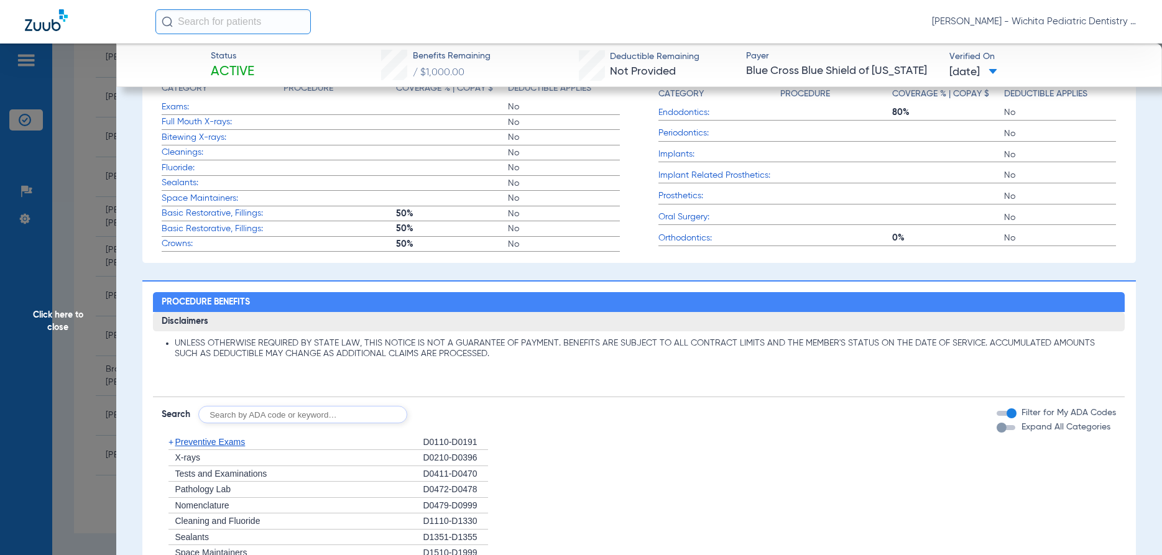
click at [54, 314] on span "Click here to close" at bounding box center [58, 321] width 116 height 555
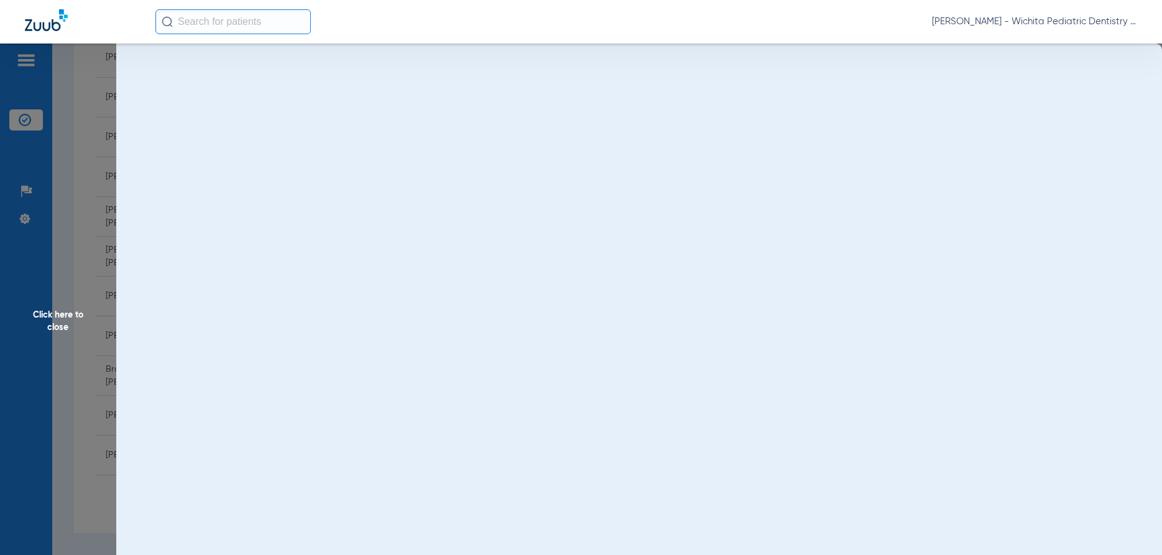
scroll to position [0, 0]
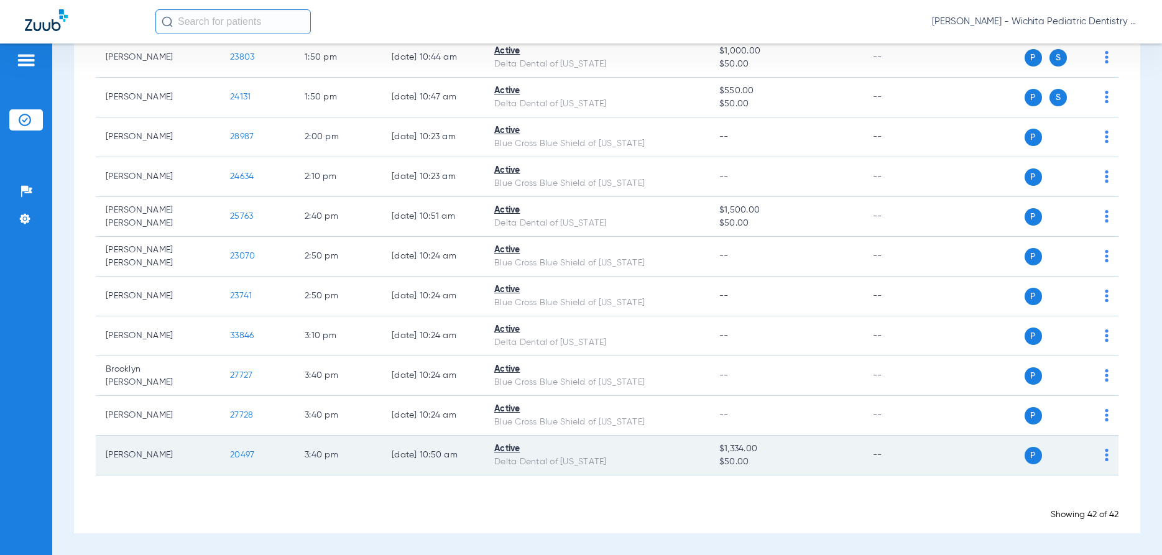
click at [241, 457] on span "20497" at bounding box center [242, 455] width 24 height 9
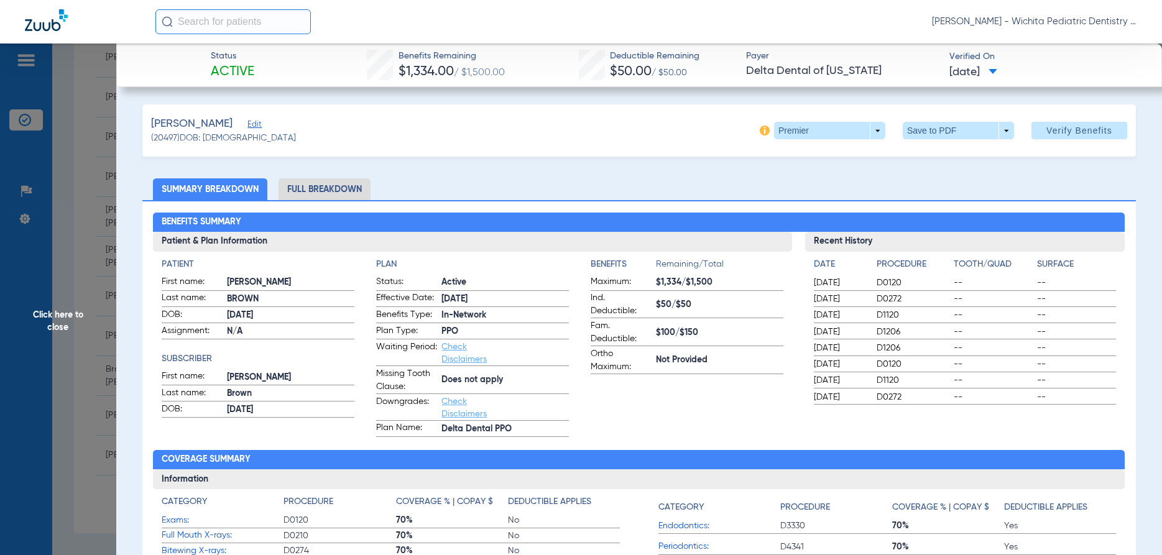
click at [55, 320] on span "Click here to close" at bounding box center [58, 321] width 116 height 555
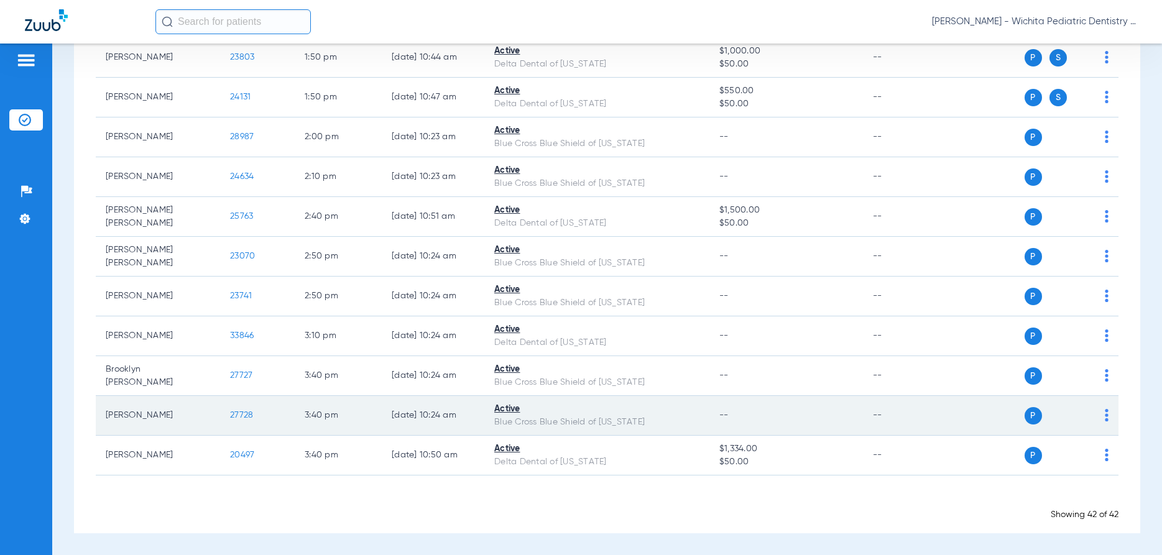
click at [239, 418] on span "27728" at bounding box center [241, 415] width 23 height 9
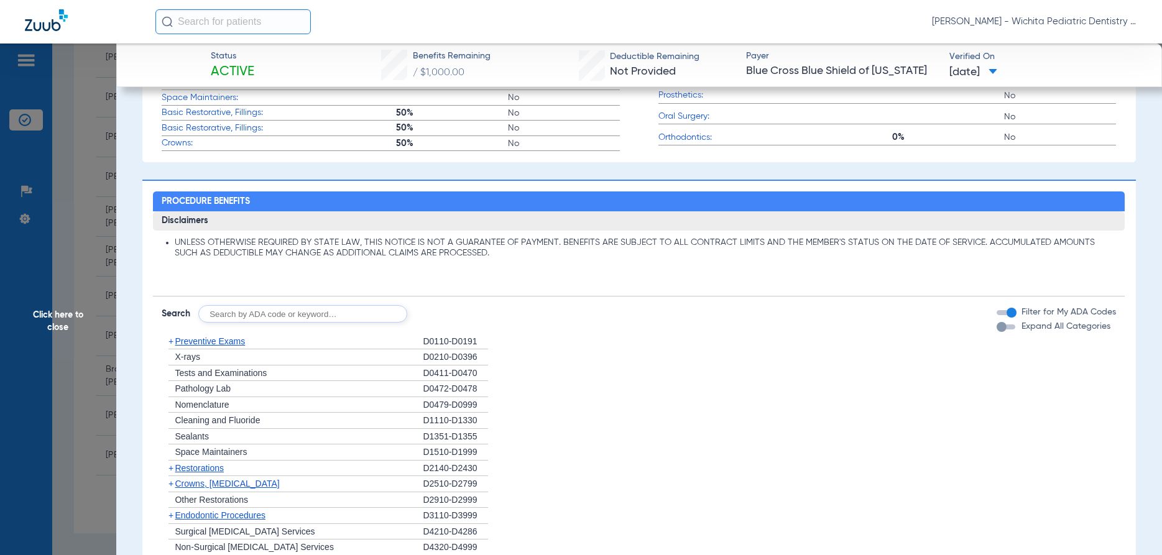
scroll to position [537, 0]
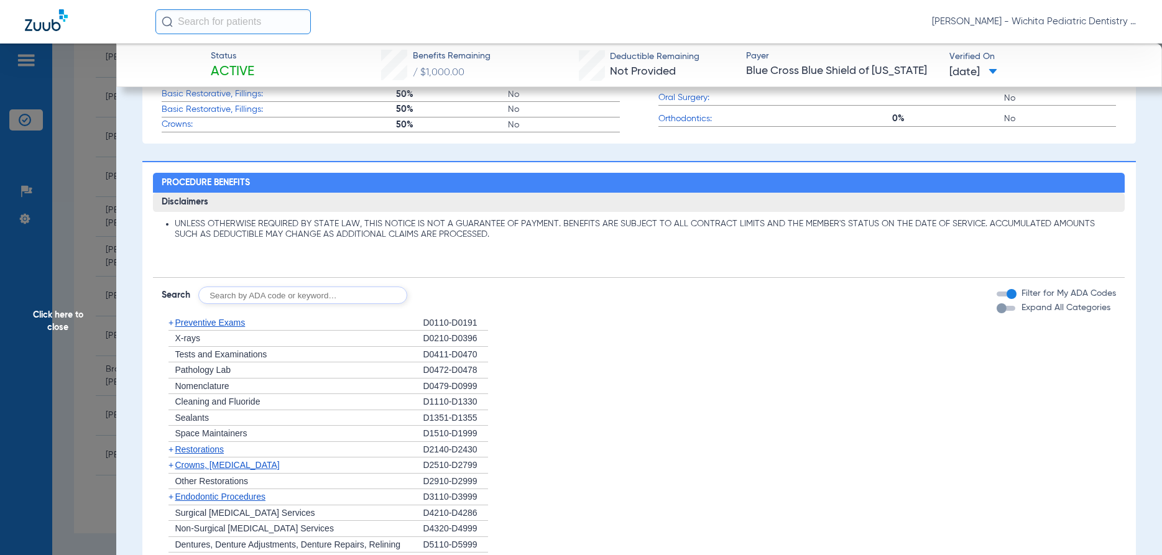
click at [48, 310] on span "Click here to close" at bounding box center [58, 321] width 116 height 555
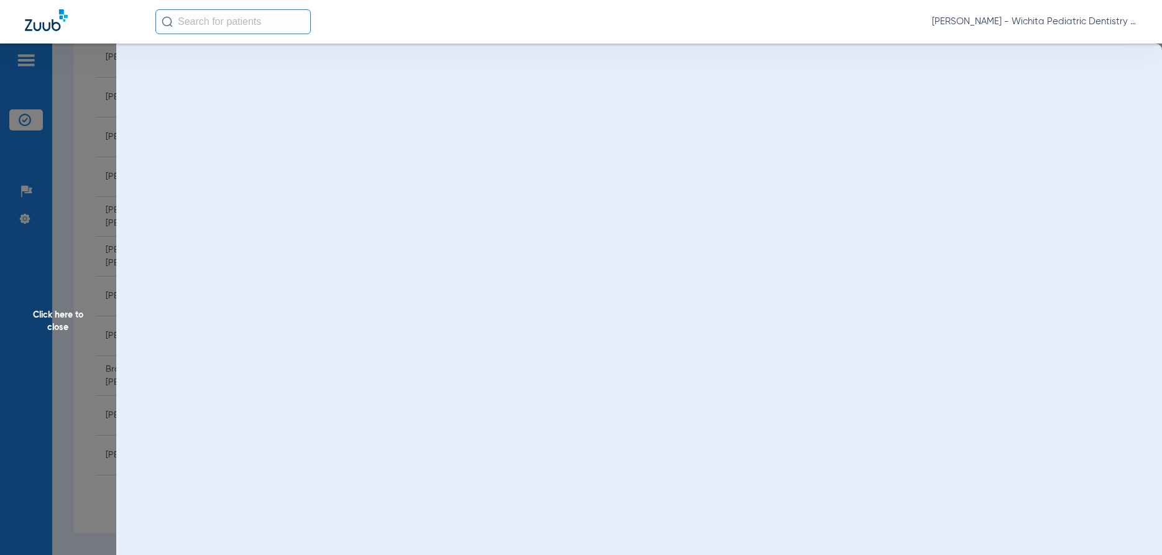
scroll to position [0, 0]
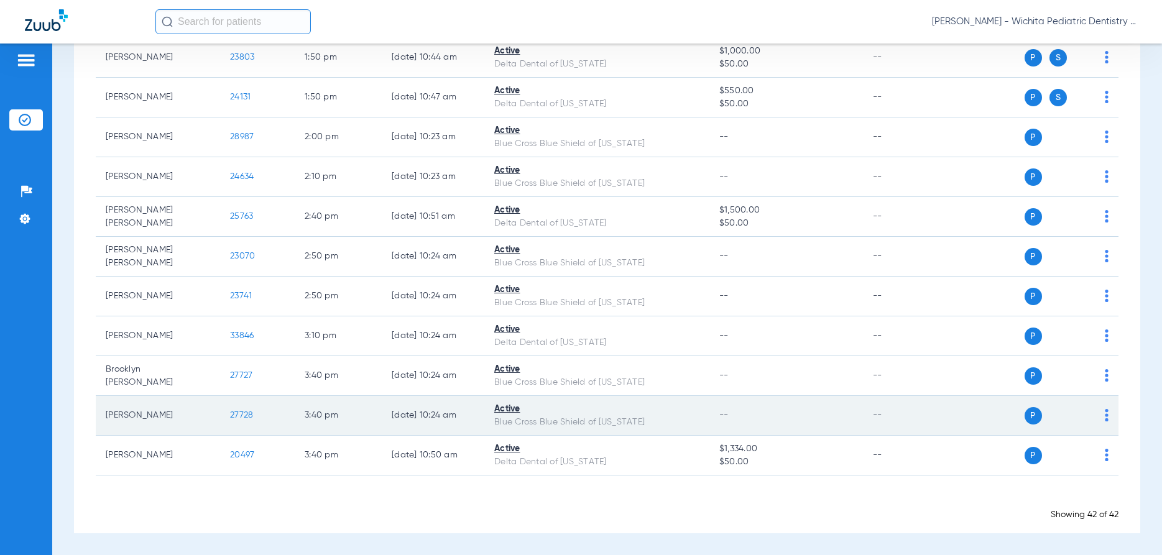
click at [242, 412] on span "27728" at bounding box center [241, 415] width 23 height 9
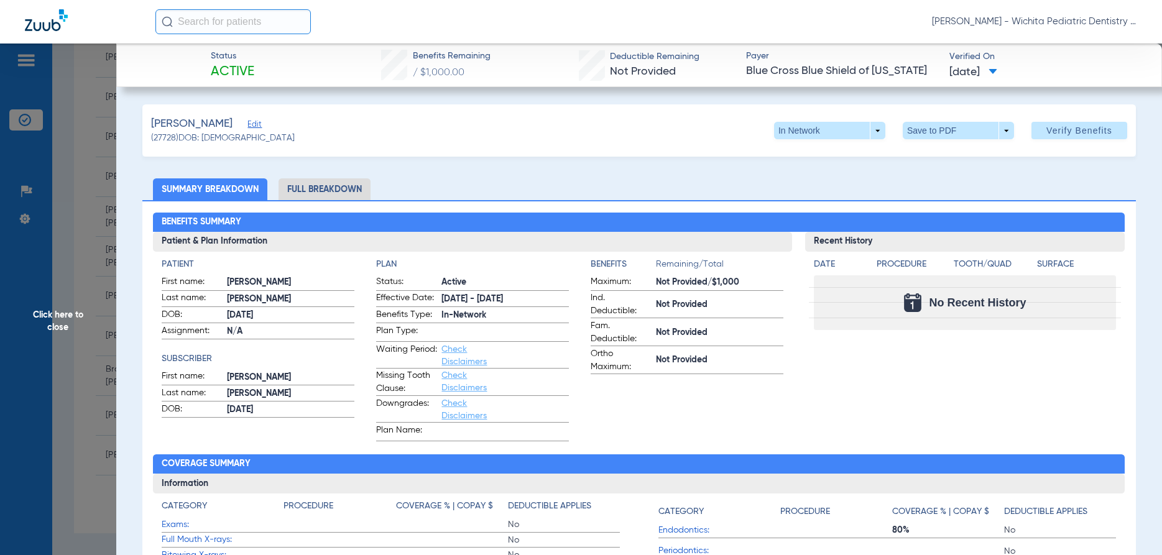
click at [304, 186] on li "Full Breakdown" at bounding box center [324, 189] width 92 height 22
